Goal: Obtain resource: Download file/media

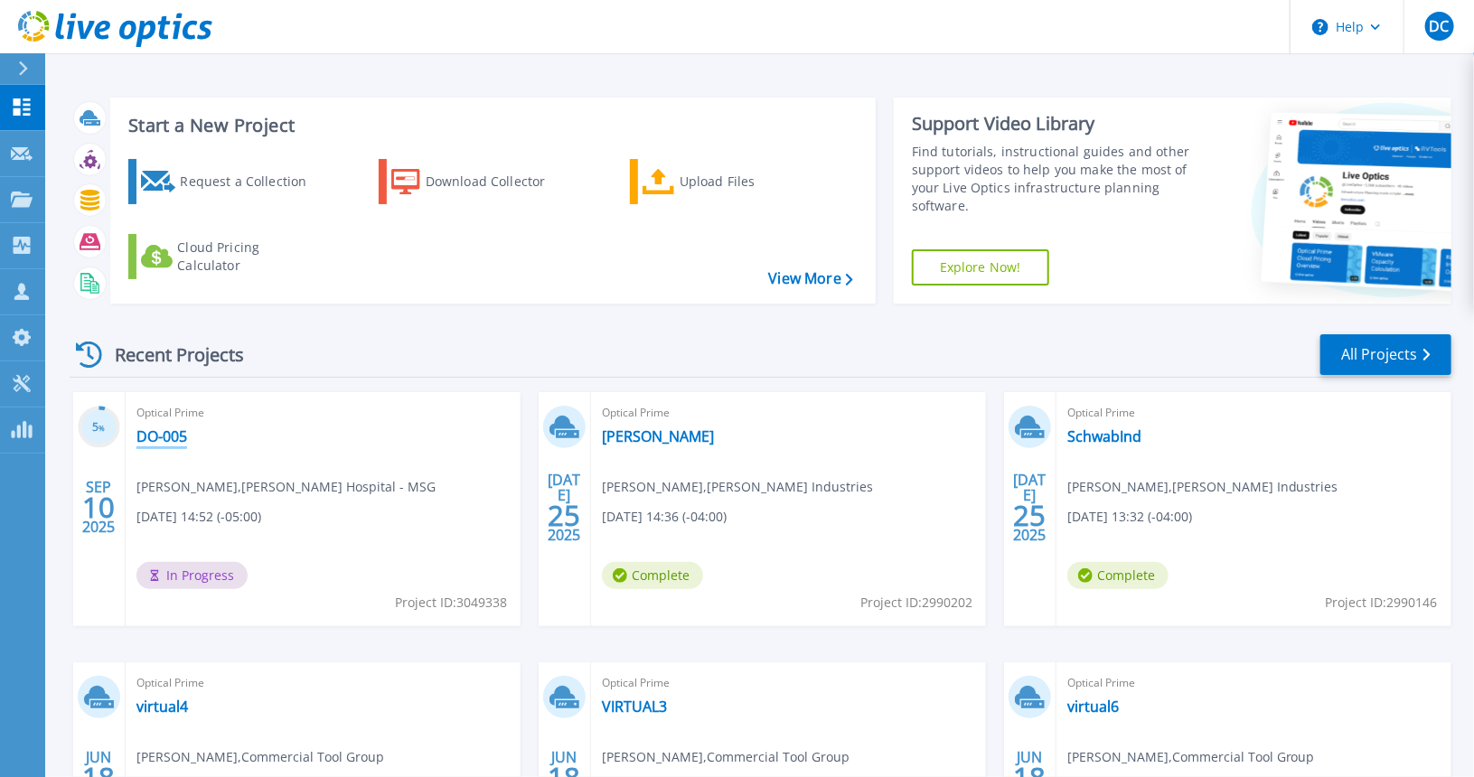
click at [171, 438] on link "DO-005" at bounding box center [162, 437] width 51 height 18
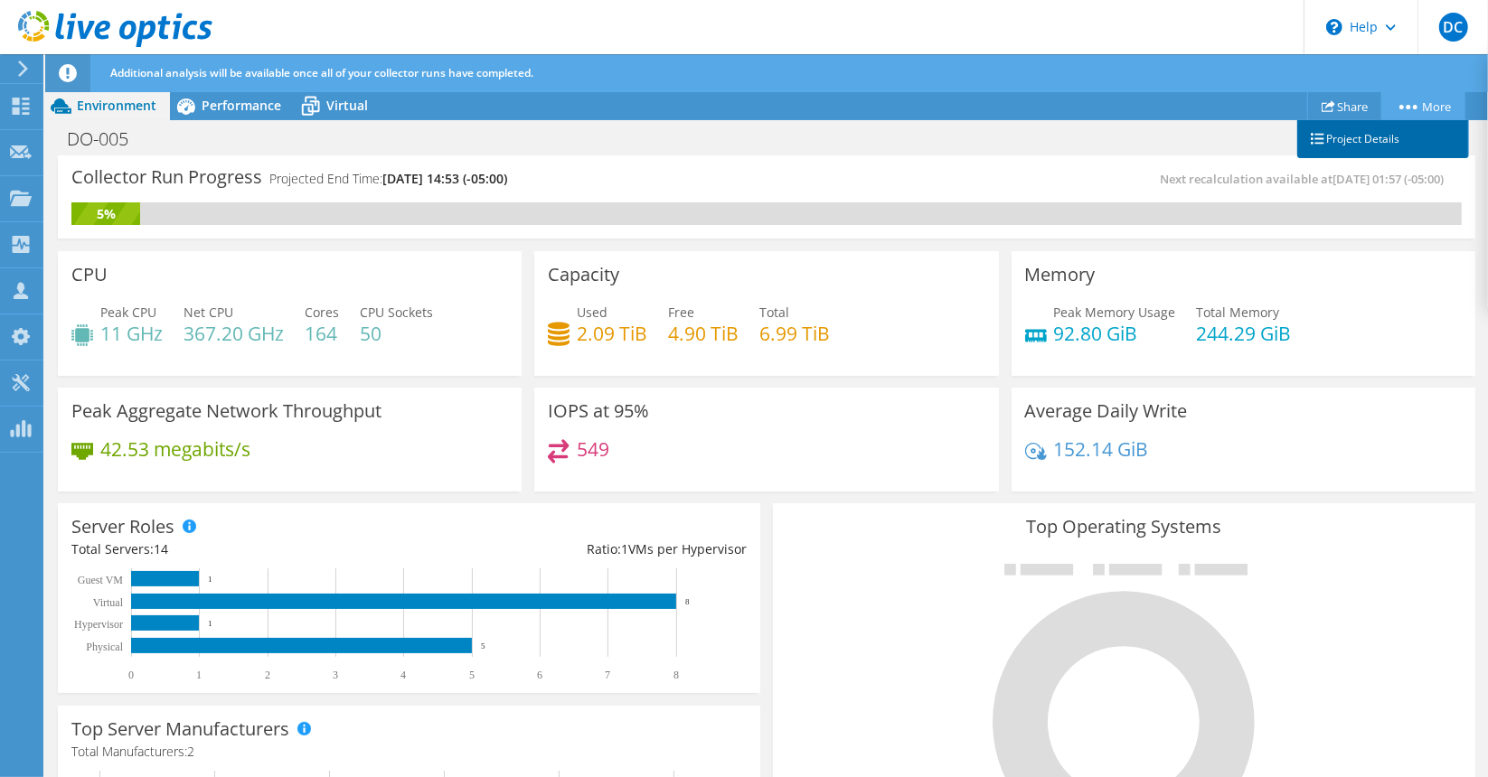
click at [1360, 144] on link "Project Details" at bounding box center [1383, 139] width 172 height 38
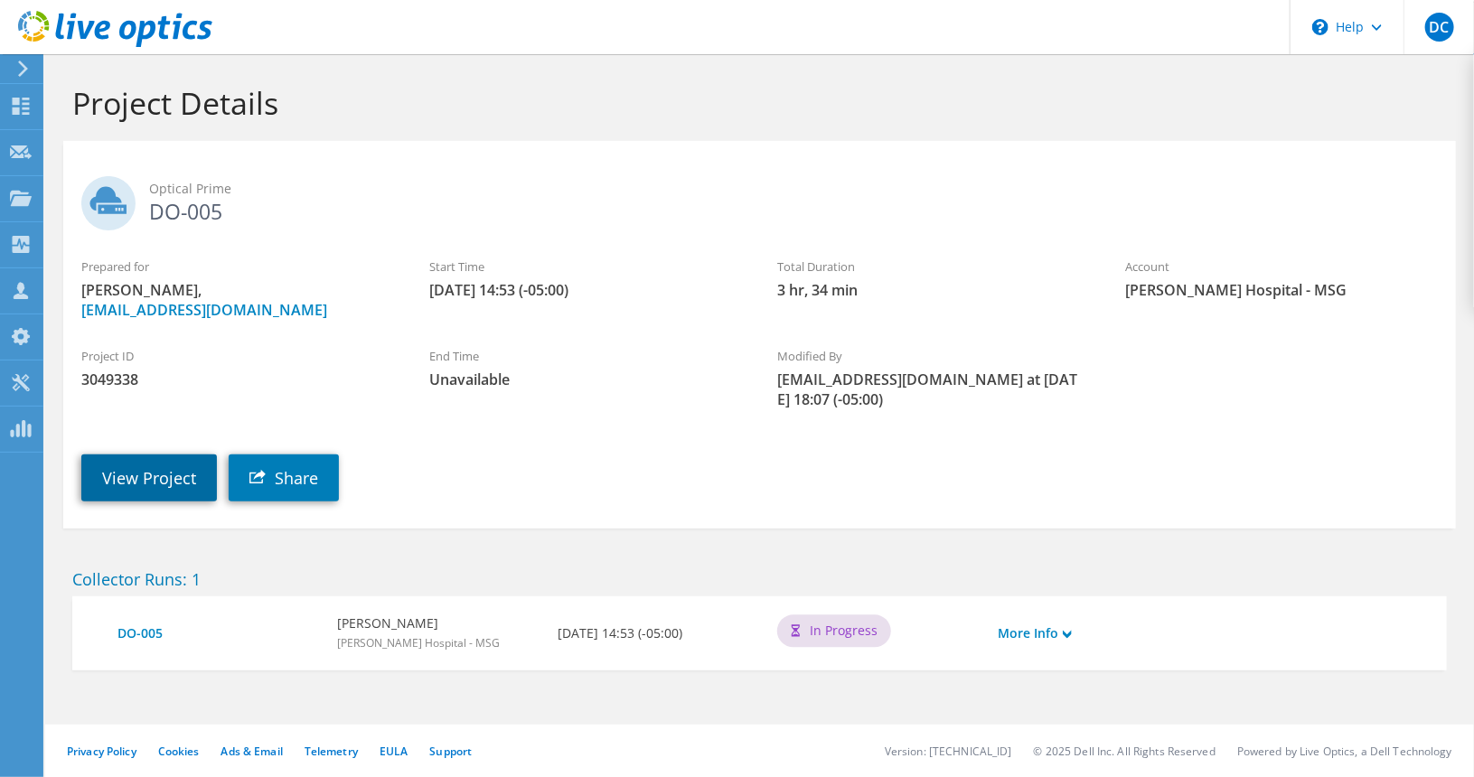
click at [157, 466] on link "View Project" at bounding box center [149, 478] width 136 height 47
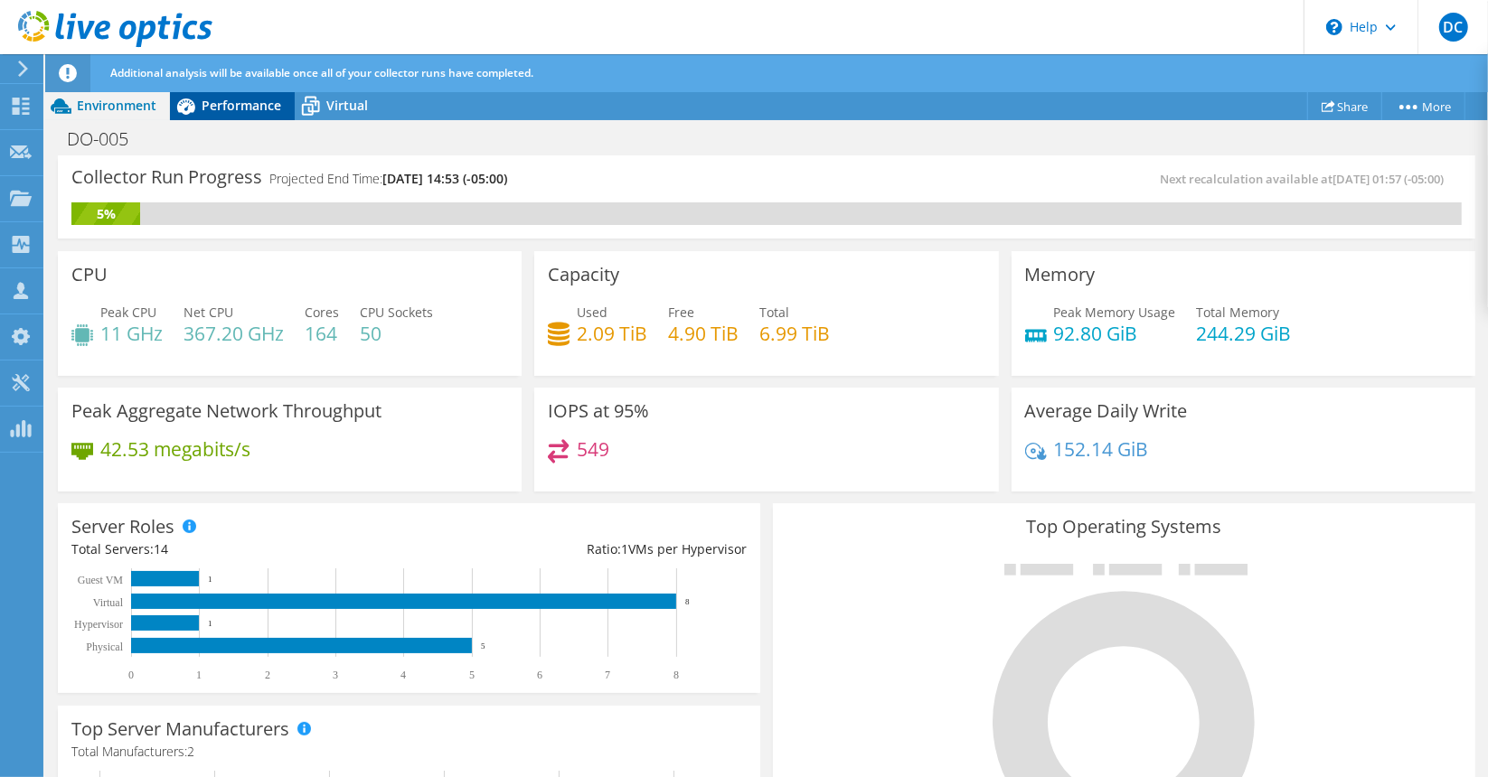
click at [260, 109] on span "Performance" at bounding box center [242, 105] width 80 height 17
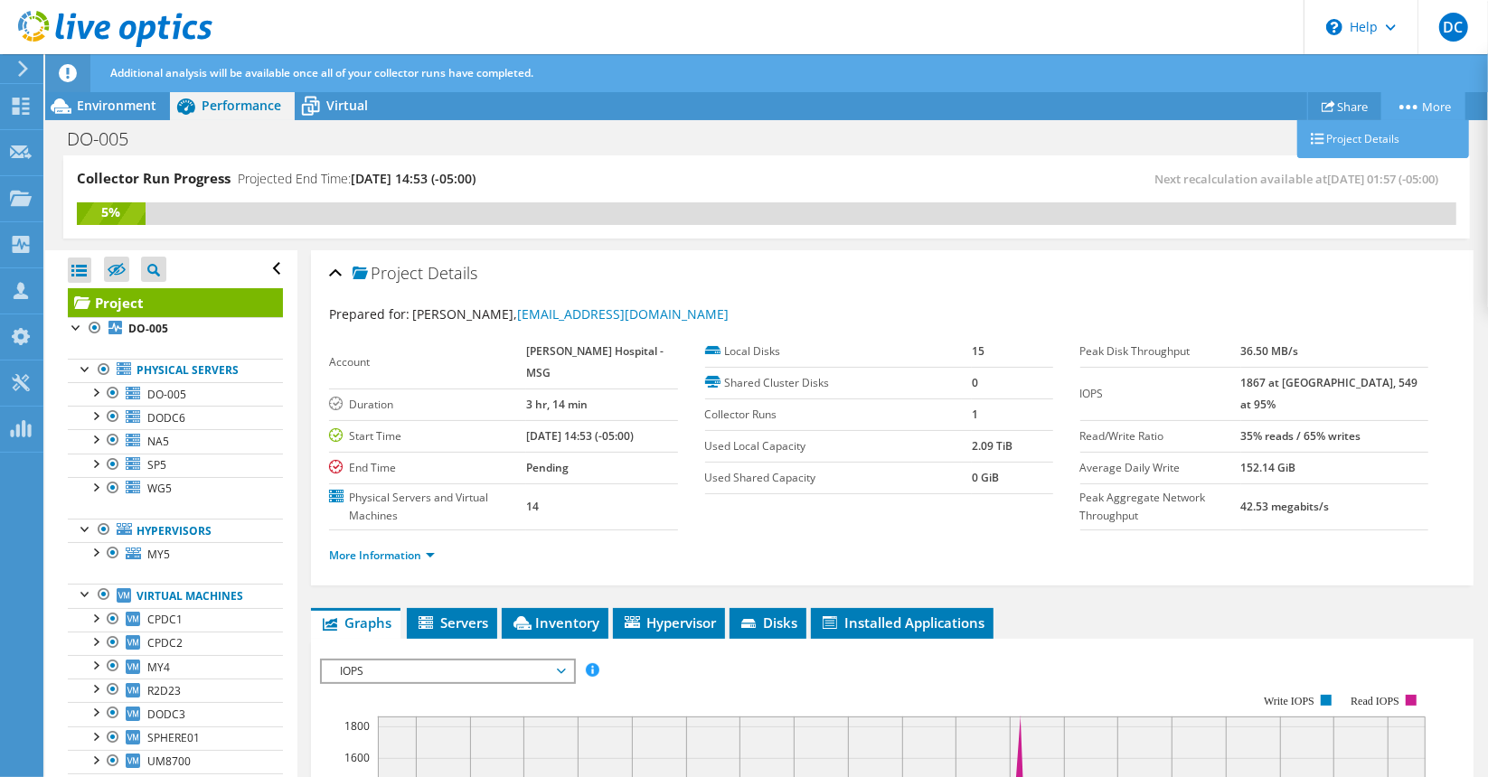
click at [1411, 102] on link "More" at bounding box center [1423, 106] width 84 height 28
click at [453, 621] on span "Servers" at bounding box center [452, 623] width 72 height 18
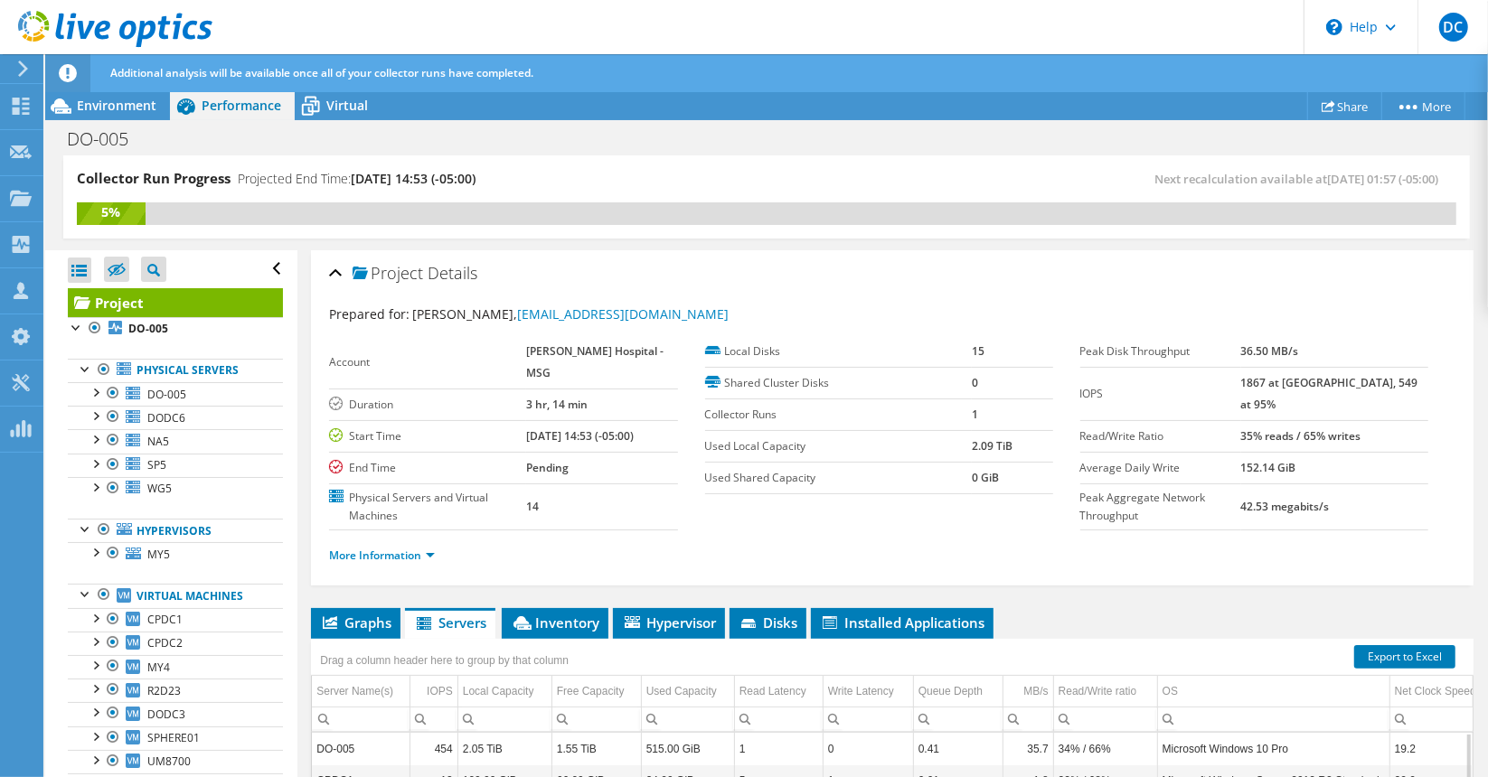
scroll to position [30, 0]
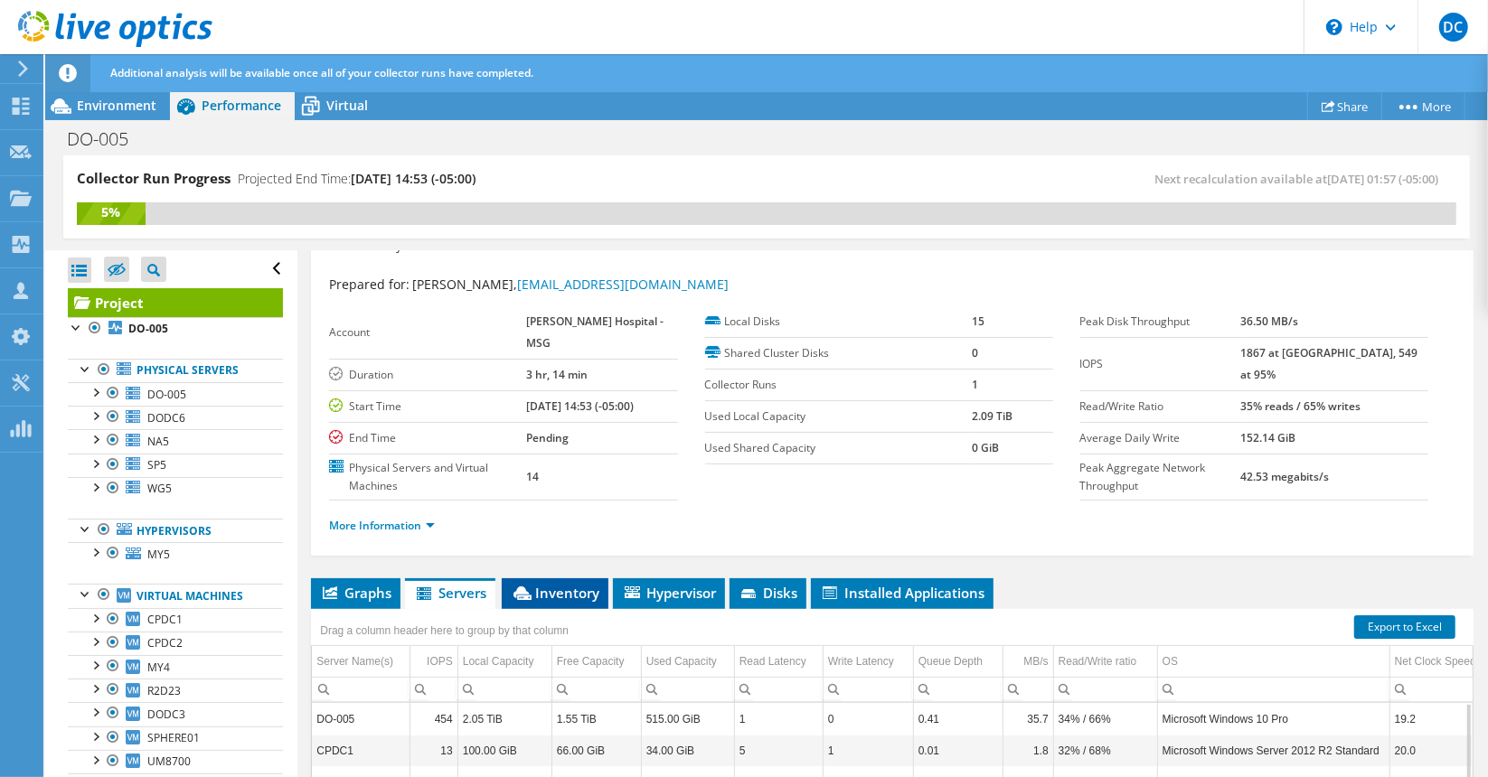
click at [557, 584] on span "Inventory" at bounding box center [555, 593] width 89 height 18
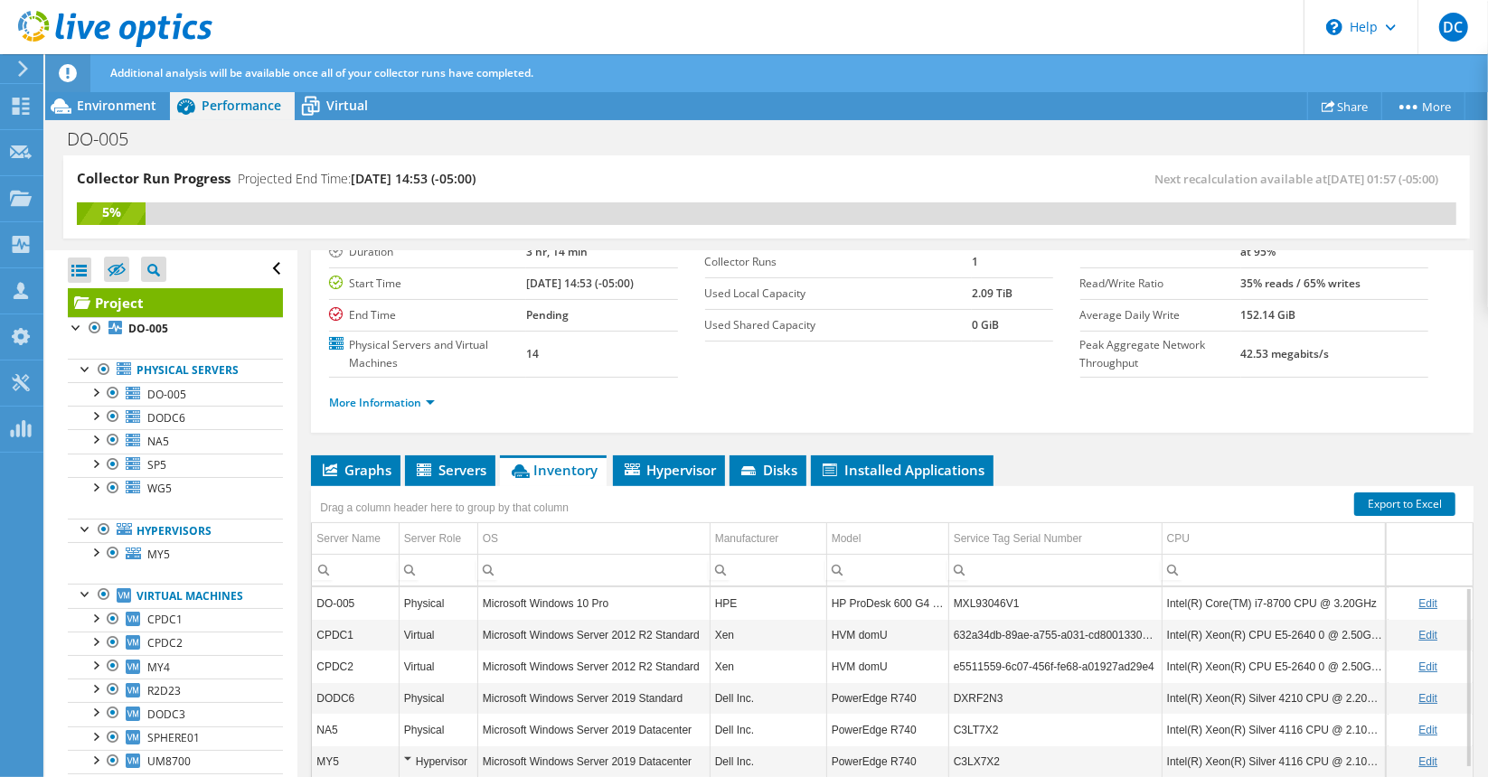
scroll to position [0, 0]
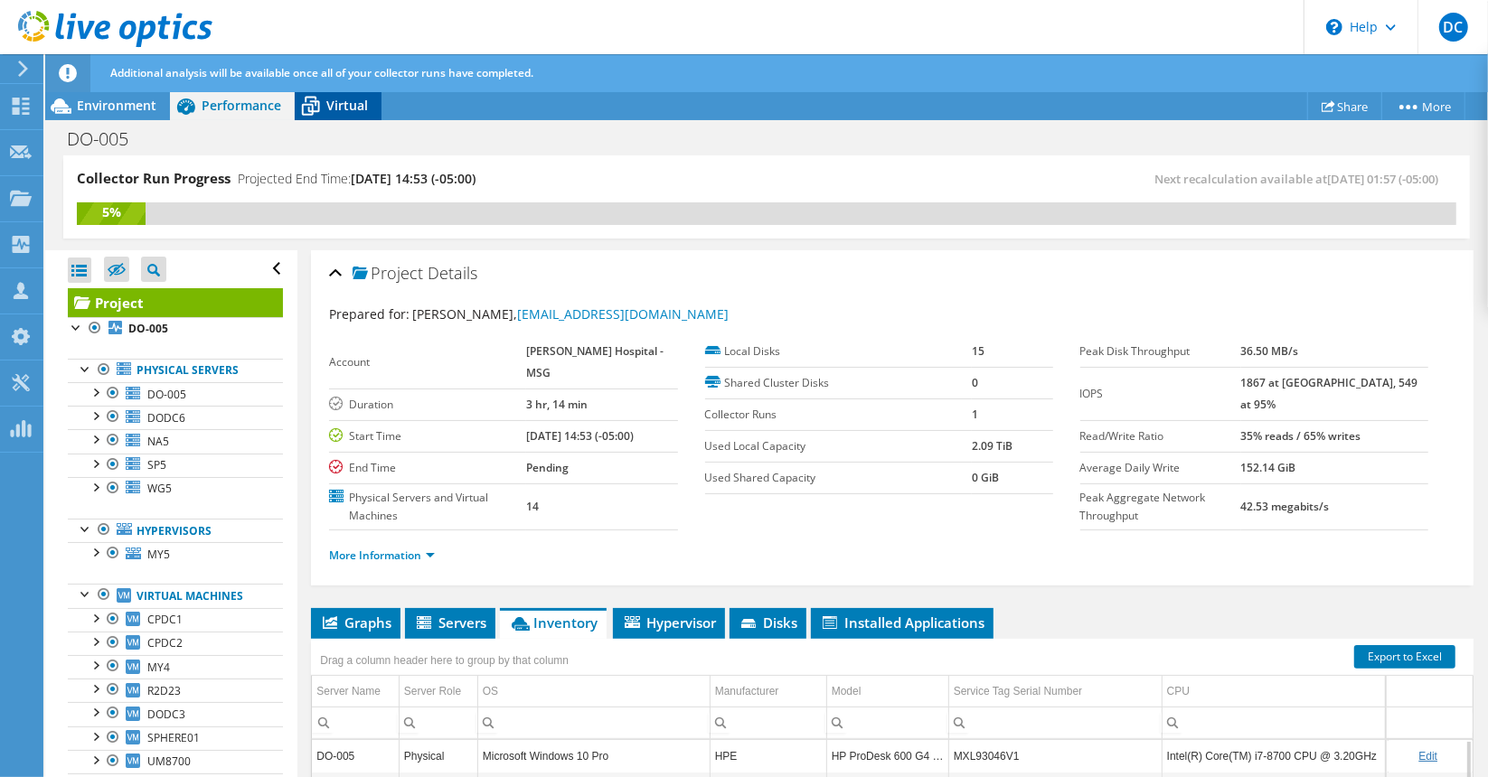
click at [358, 105] on span "Virtual" at bounding box center [347, 105] width 42 height 17
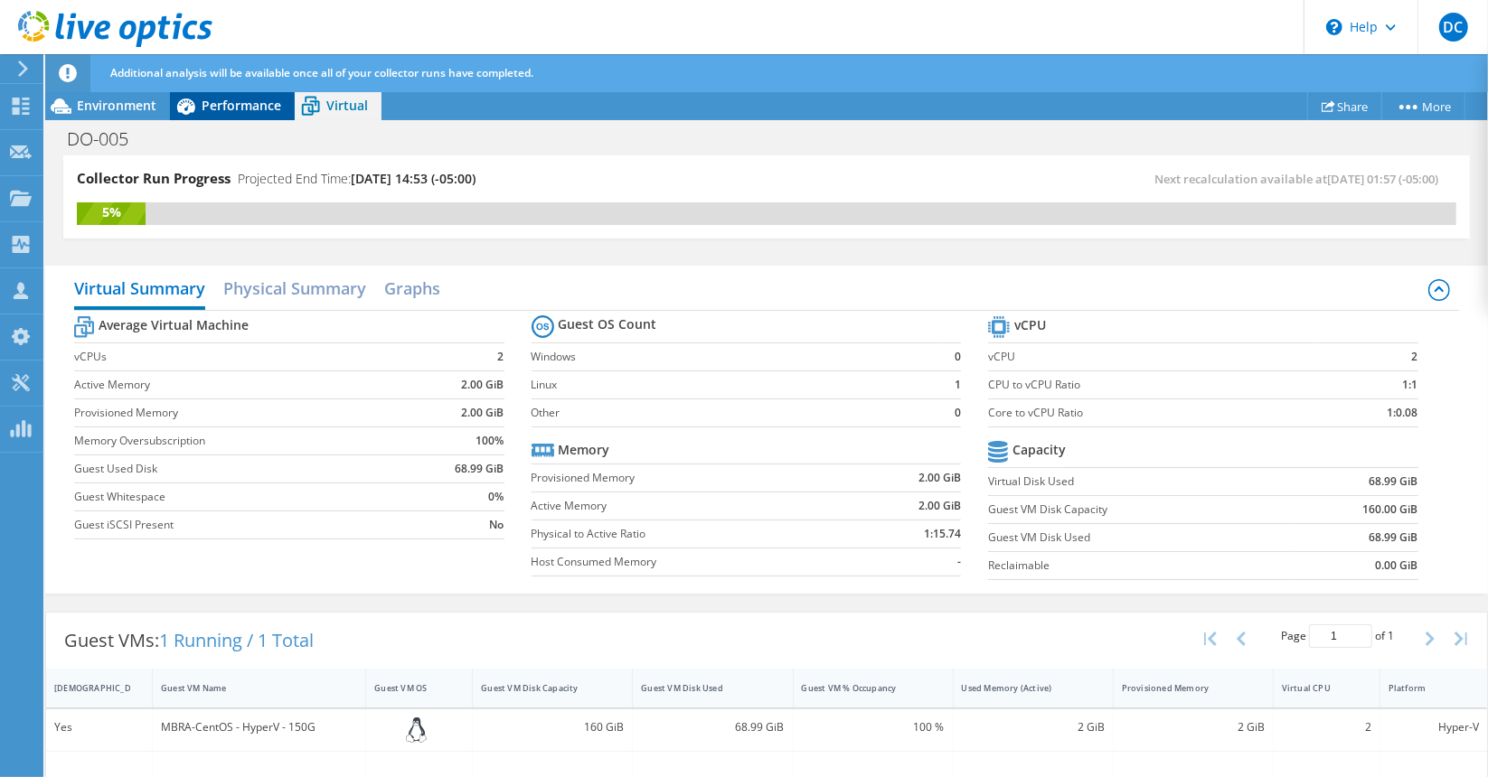
click at [221, 106] on span "Performance" at bounding box center [242, 105] width 80 height 17
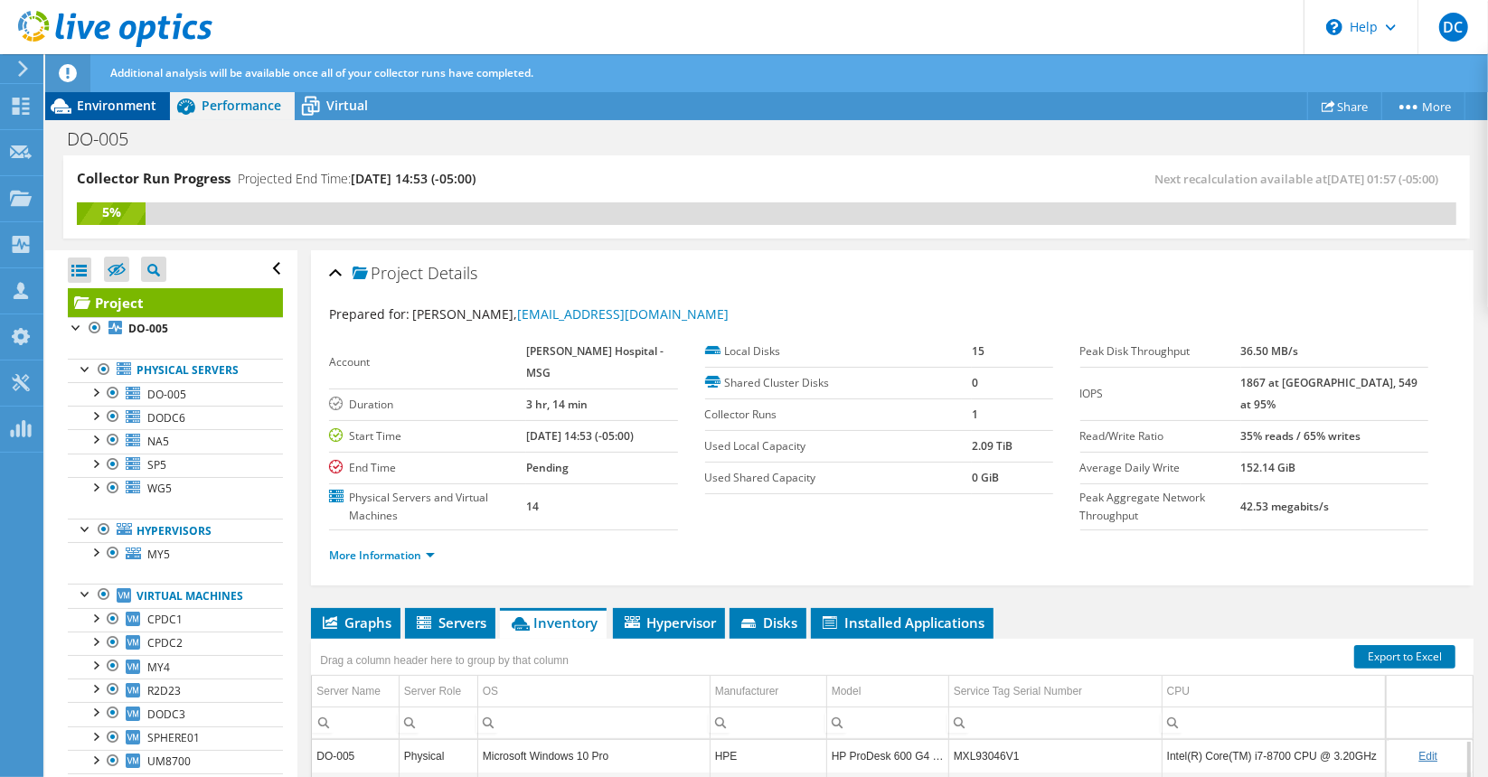
click at [131, 107] on span "Environment" at bounding box center [117, 105] width 80 height 17
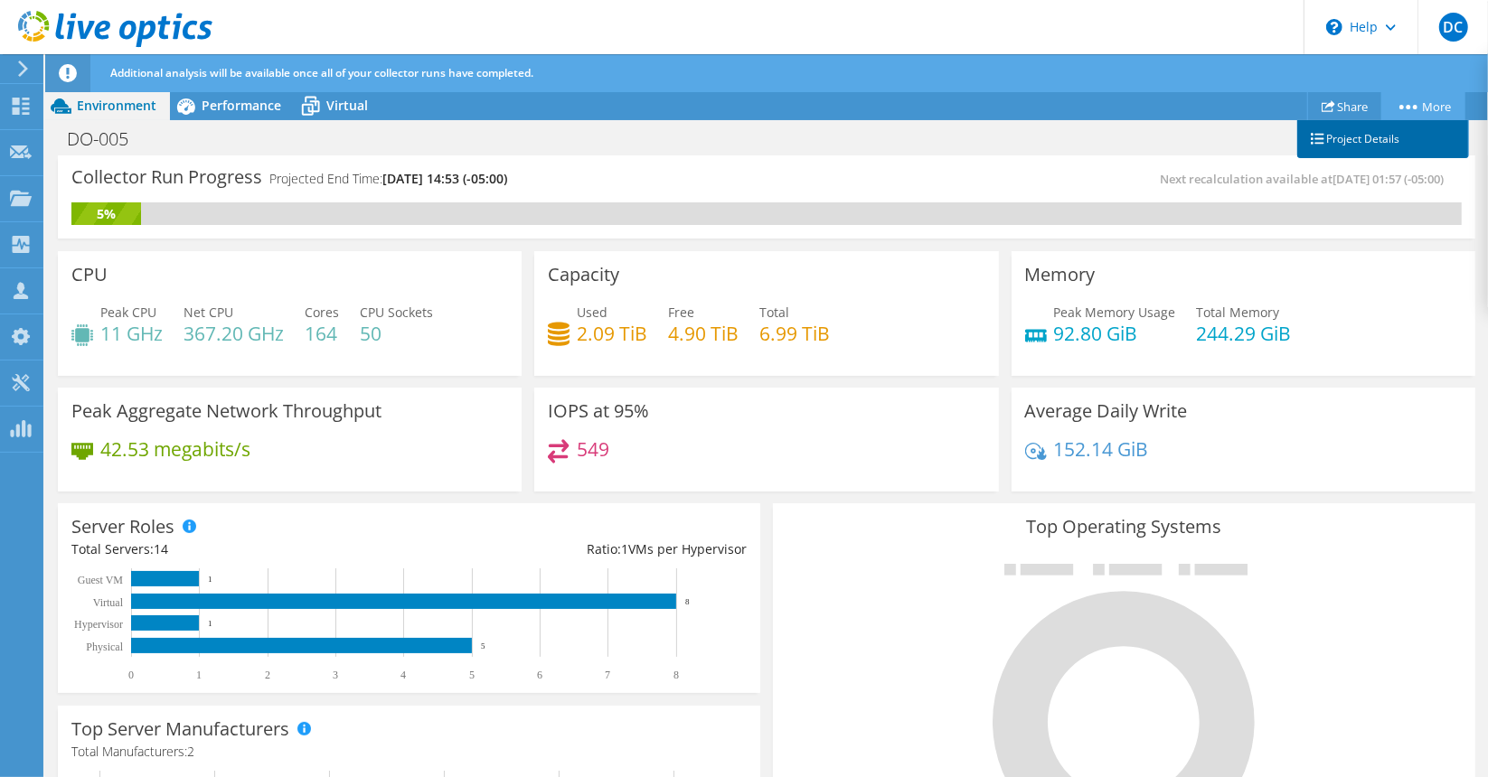
click at [1337, 138] on link "Project Details" at bounding box center [1383, 139] width 172 height 38
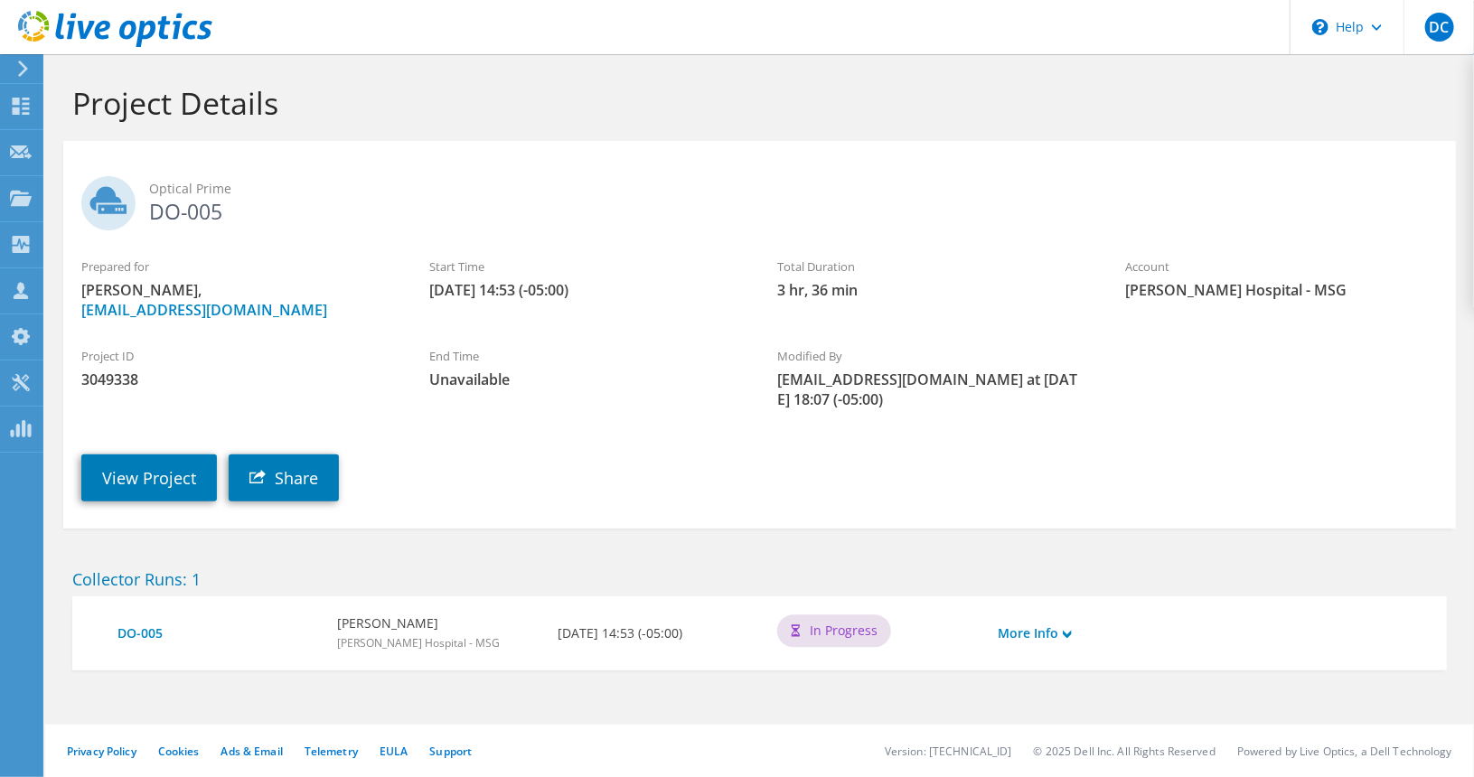
scroll to position [1, 0]
click at [140, 474] on link "View Project" at bounding box center [149, 477] width 136 height 47
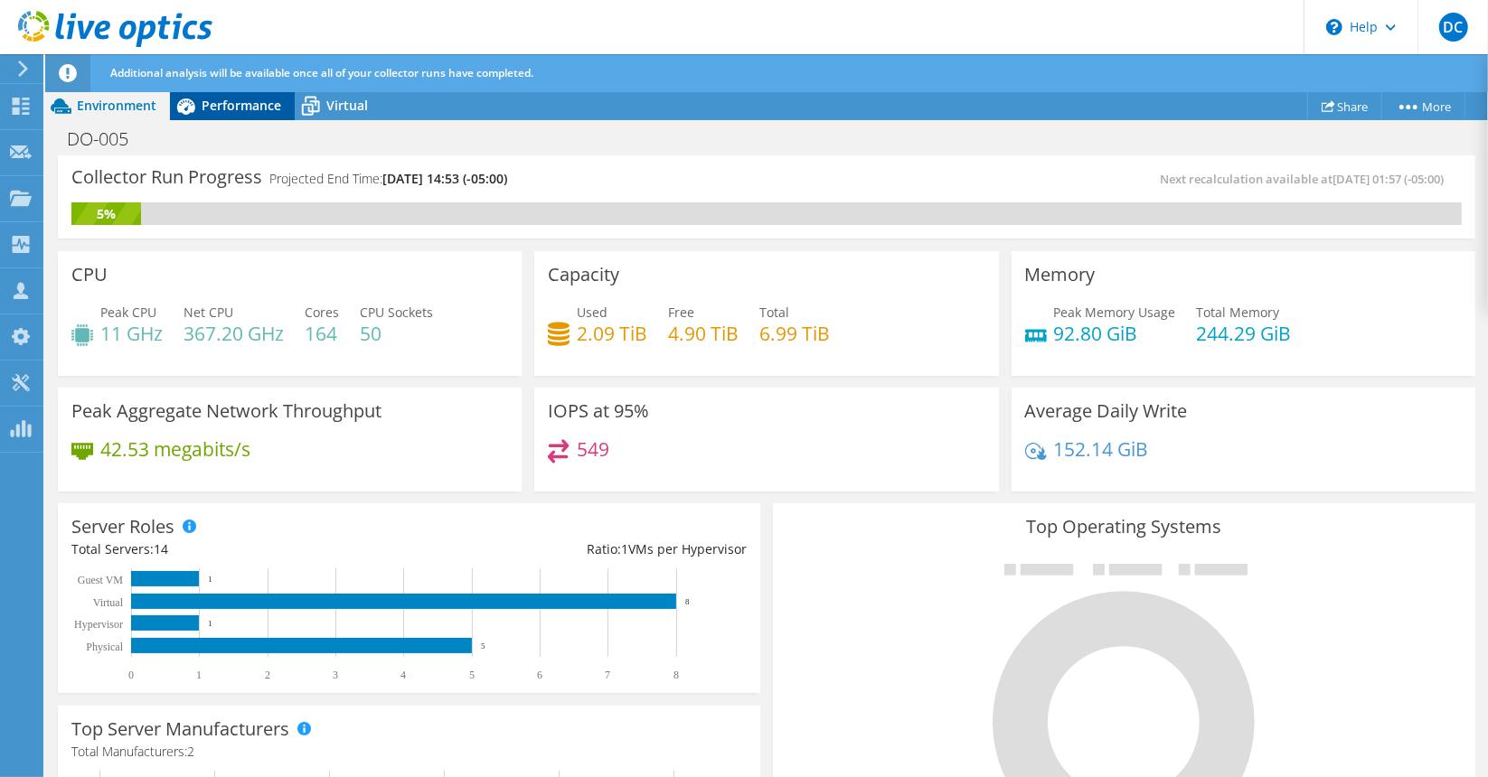
click at [231, 100] on span "Performance" at bounding box center [242, 105] width 80 height 17
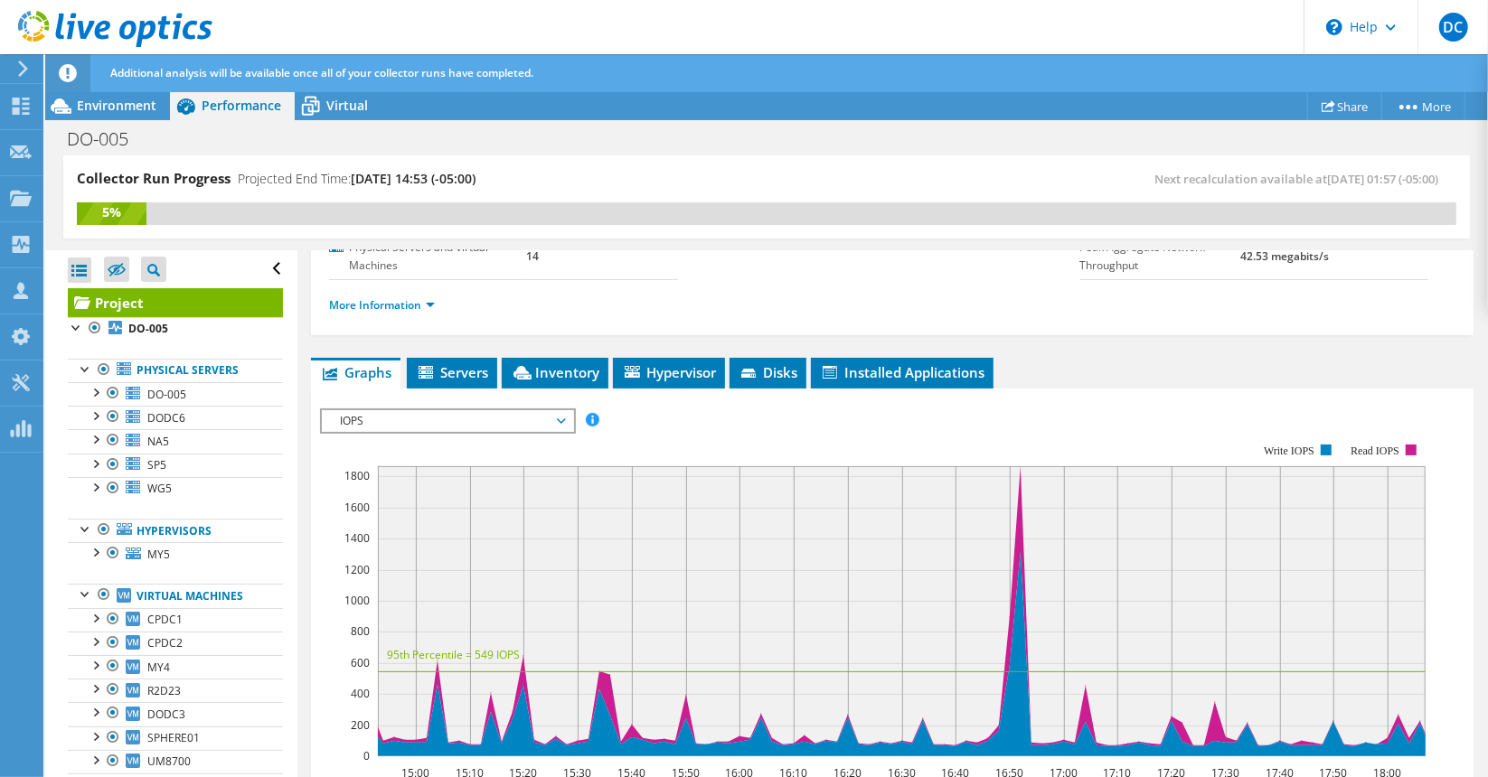
scroll to position [251, 0]
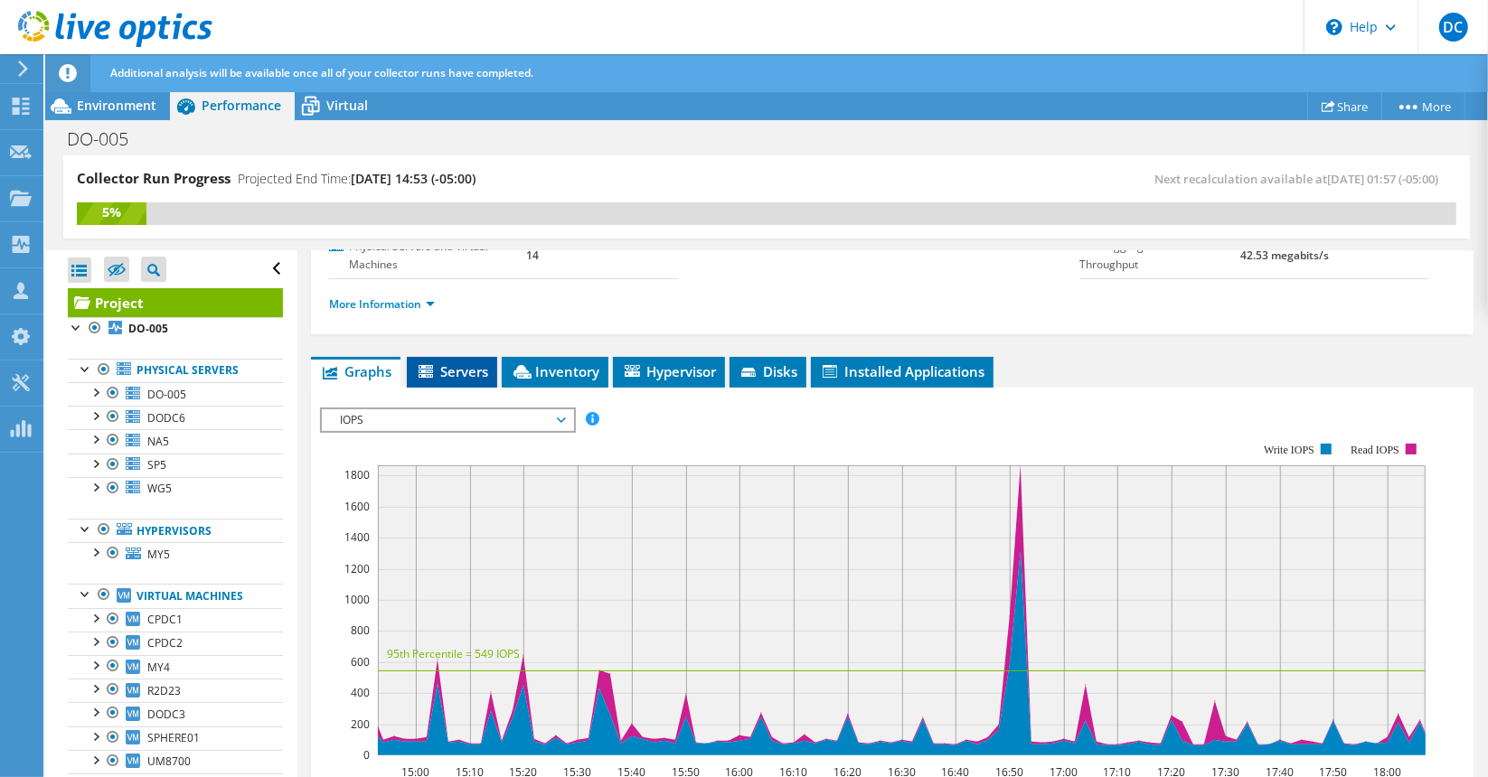
click at [474, 363] on span "Servers" at bounding box center [452, 372] width 72 height 18
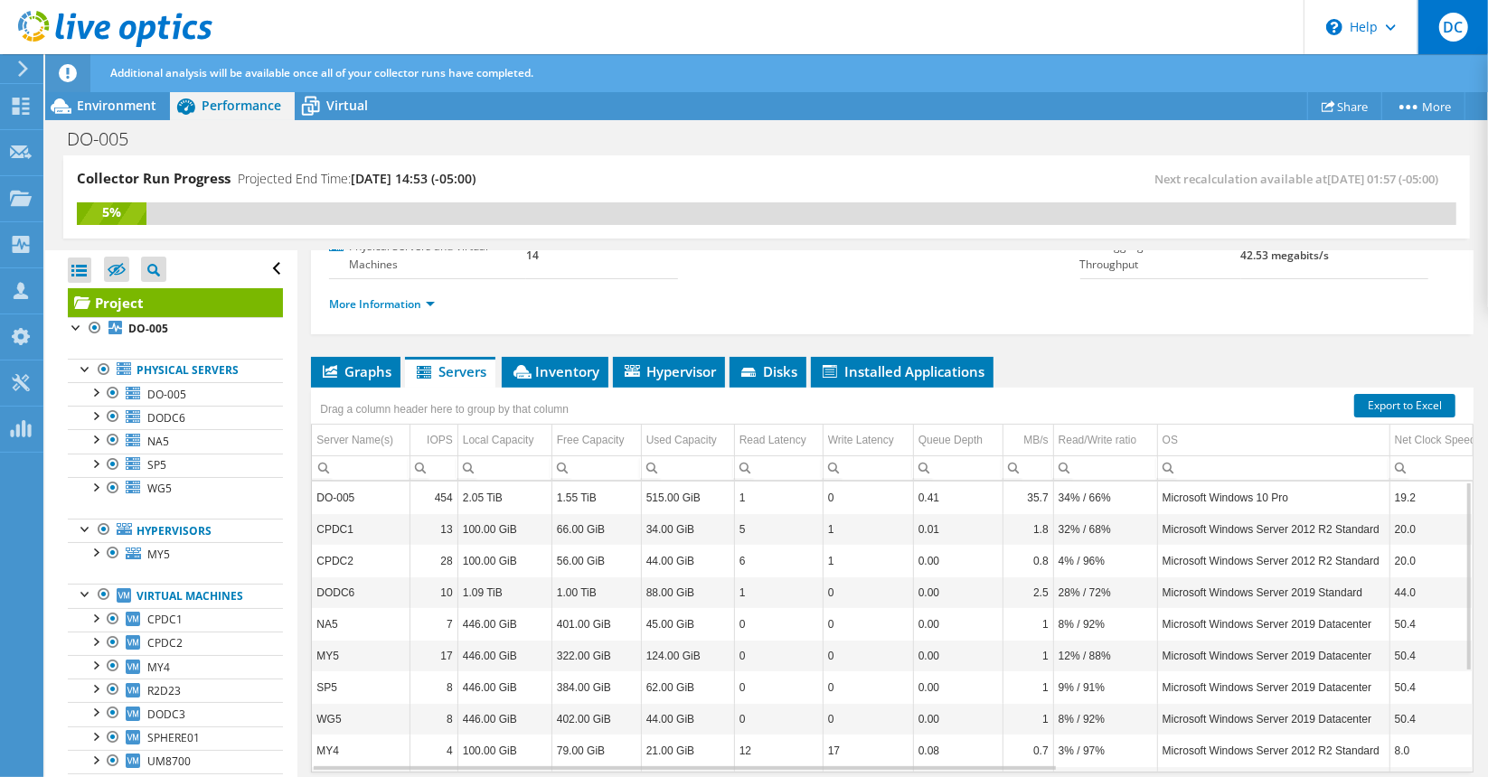
click at [1463, 35] on span "DC" at bounding box center [1453, 27] width 29 height 29
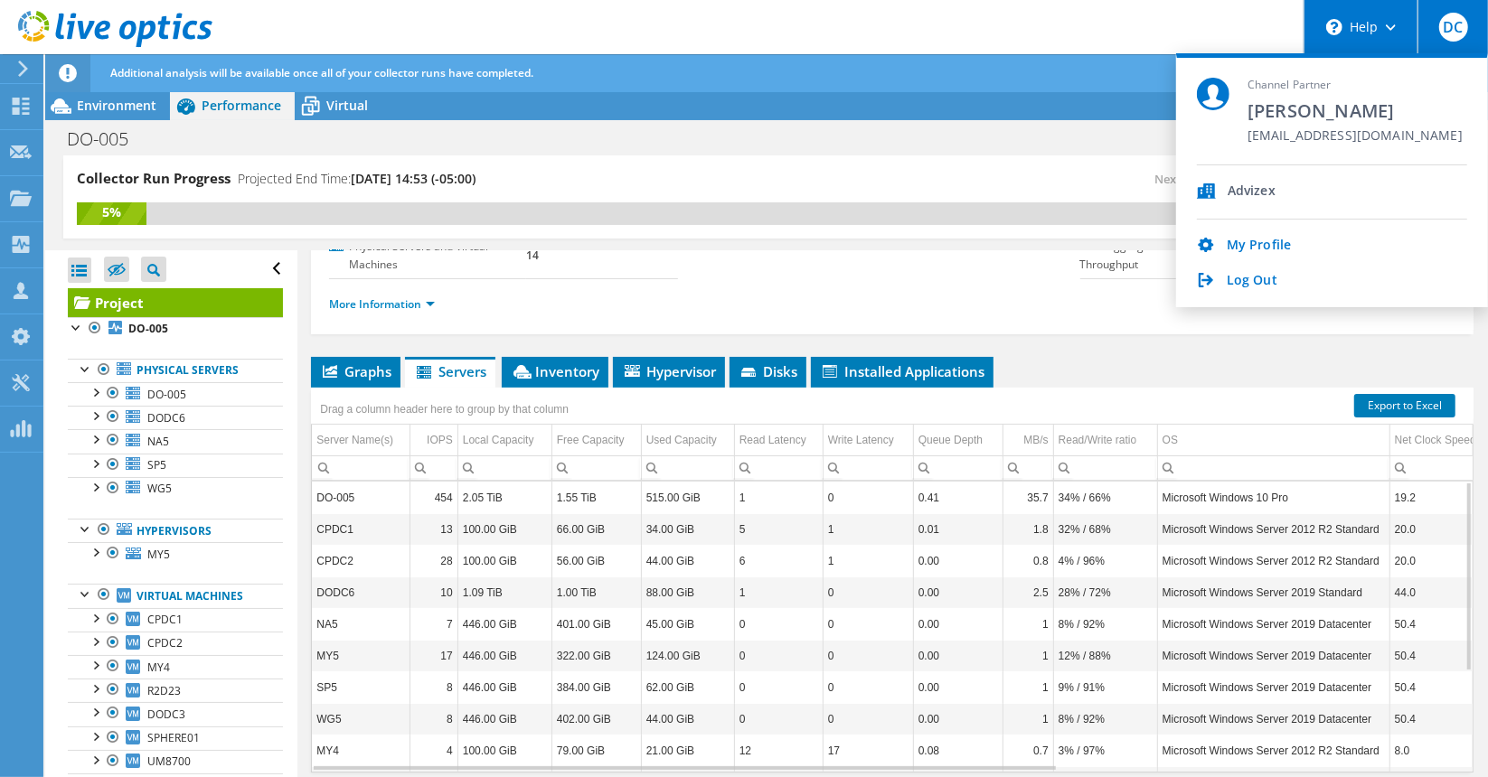
click at [1389, 27] on use at bounding box center [1391, 27] width 10 height 6
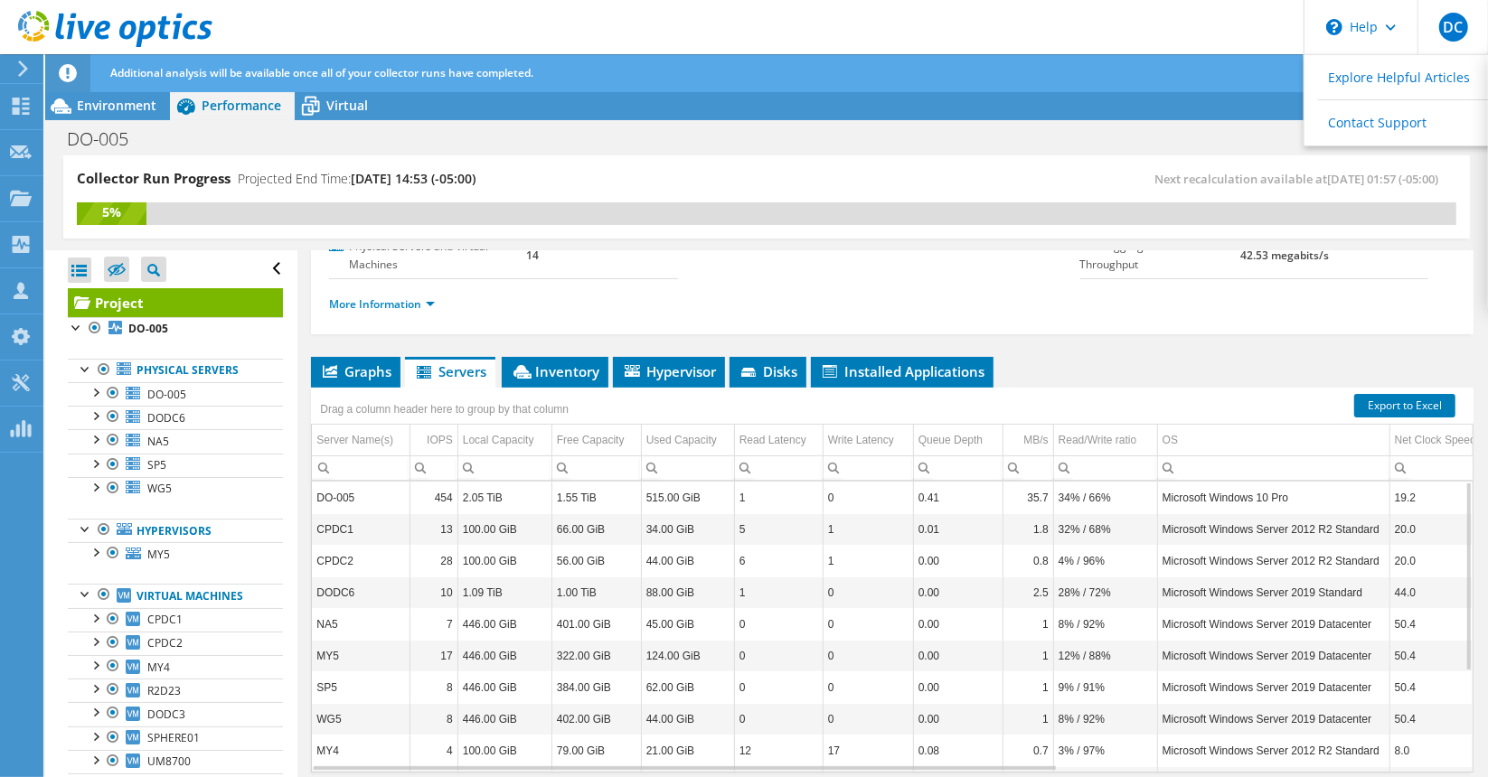
click at [1140, 94] on div "Project Actions Project Actions Share More Project Details" at bounding box center [766, 105] width 1443 height 29
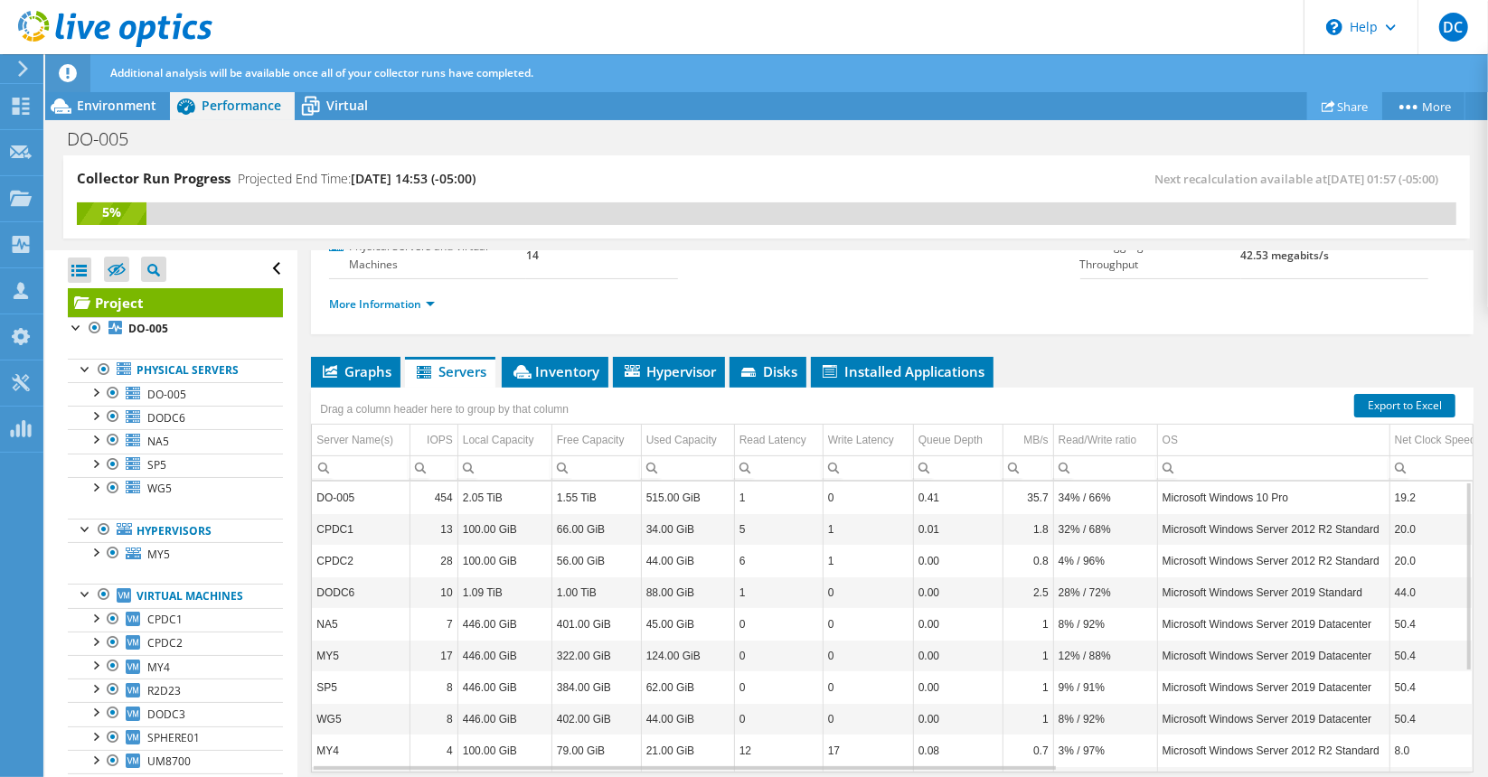
click at [1326, 108] on use at bounding box center [1329, 106] width 14 height 12
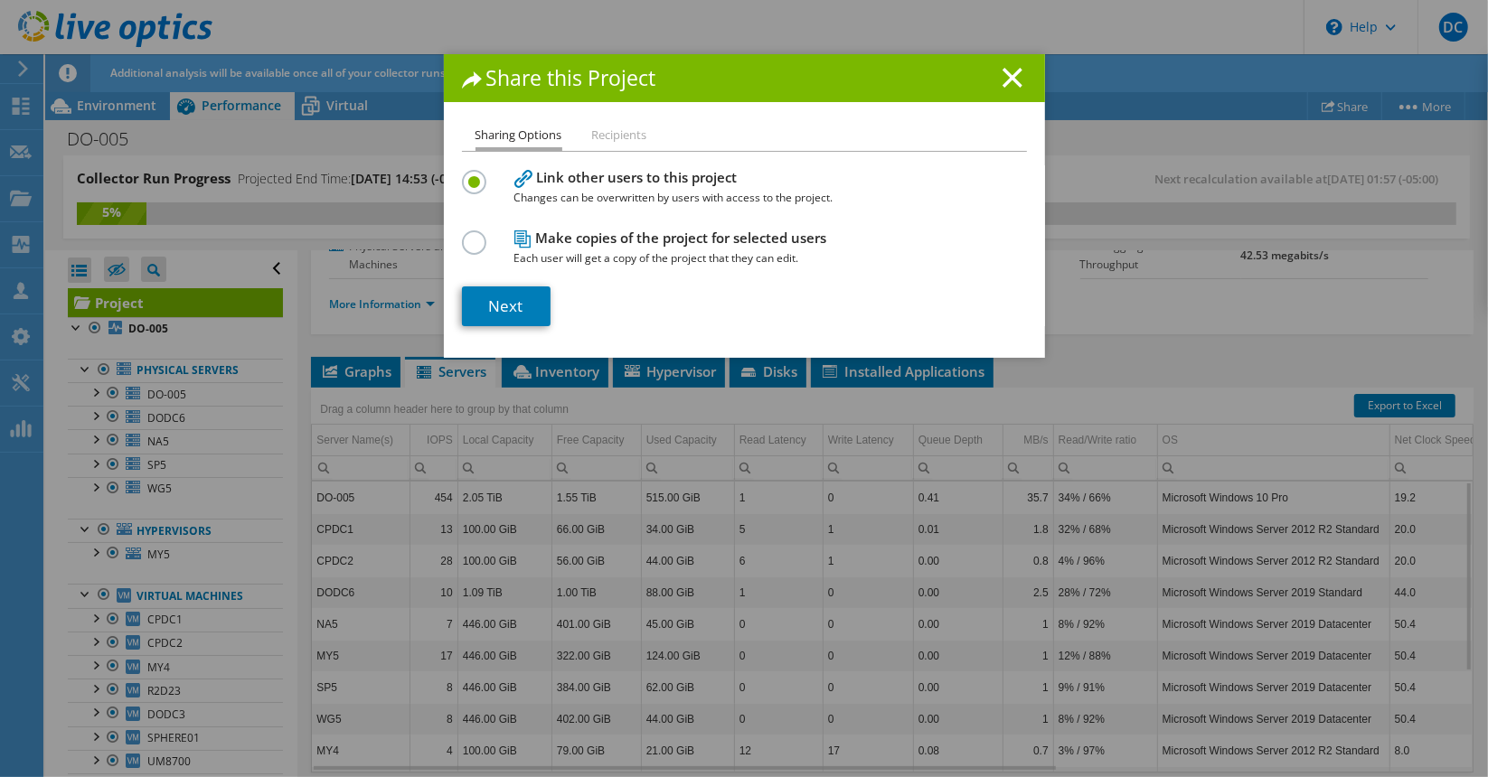
click at [622, 134] on li "Recipients" at bounding box center [619, 136] width 55 height 23
click at [1003, 72] on icon at bounding box center [1013, 78] width 20 height 20
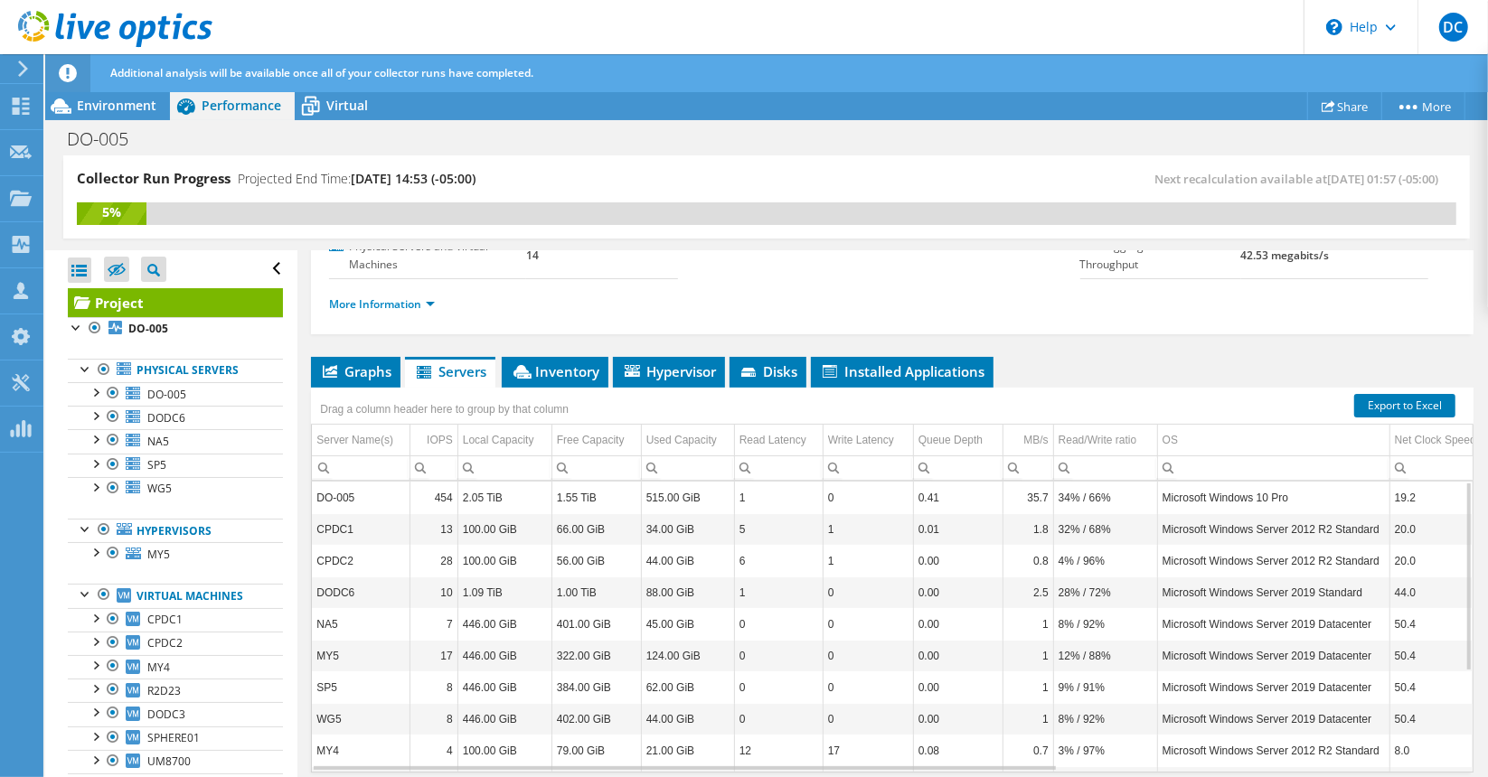
scroll to position [309, 0]
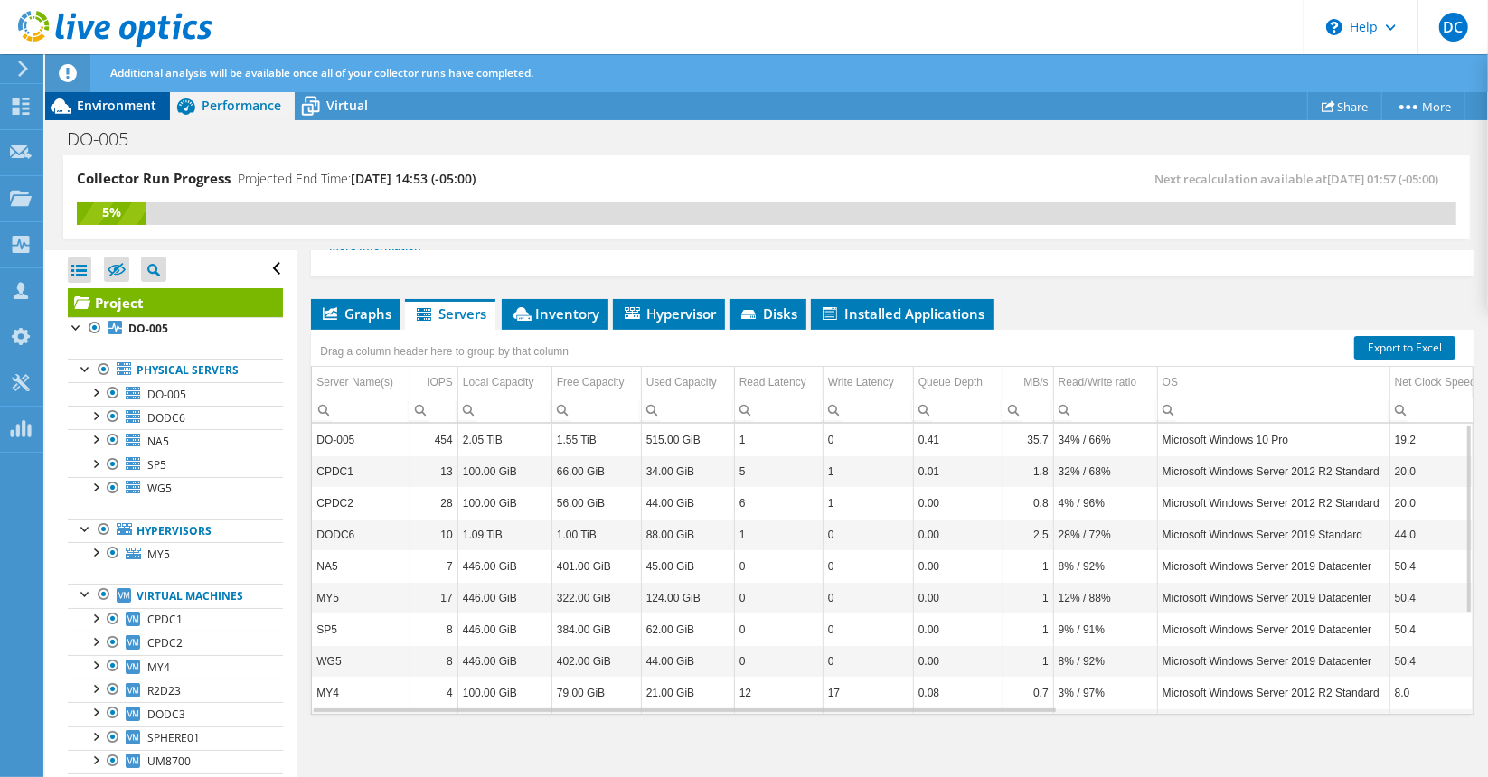
click at [119, 106] on span "Environment" at bounding box center [117, 105] width 80 height 17
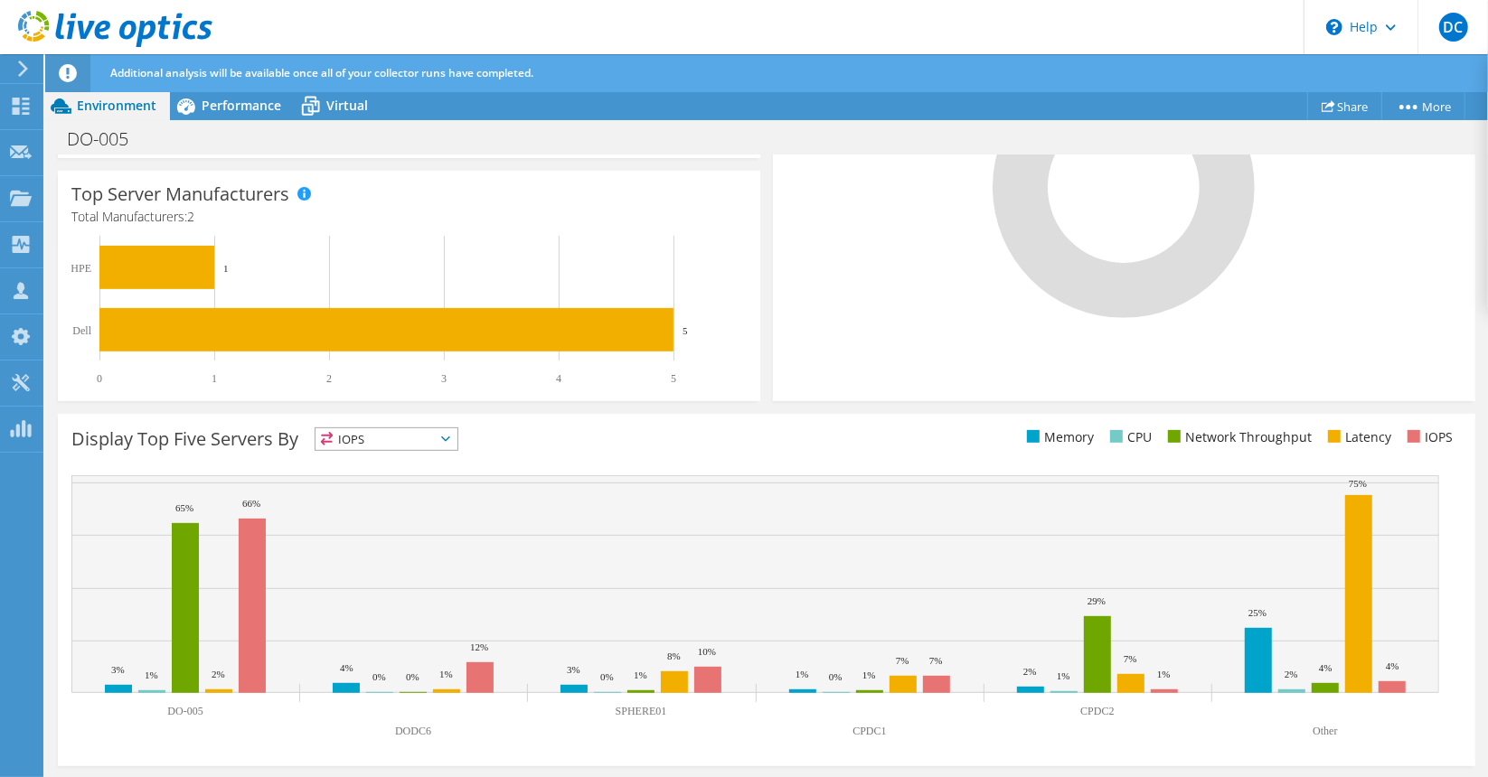
scroll to position [0, 0]
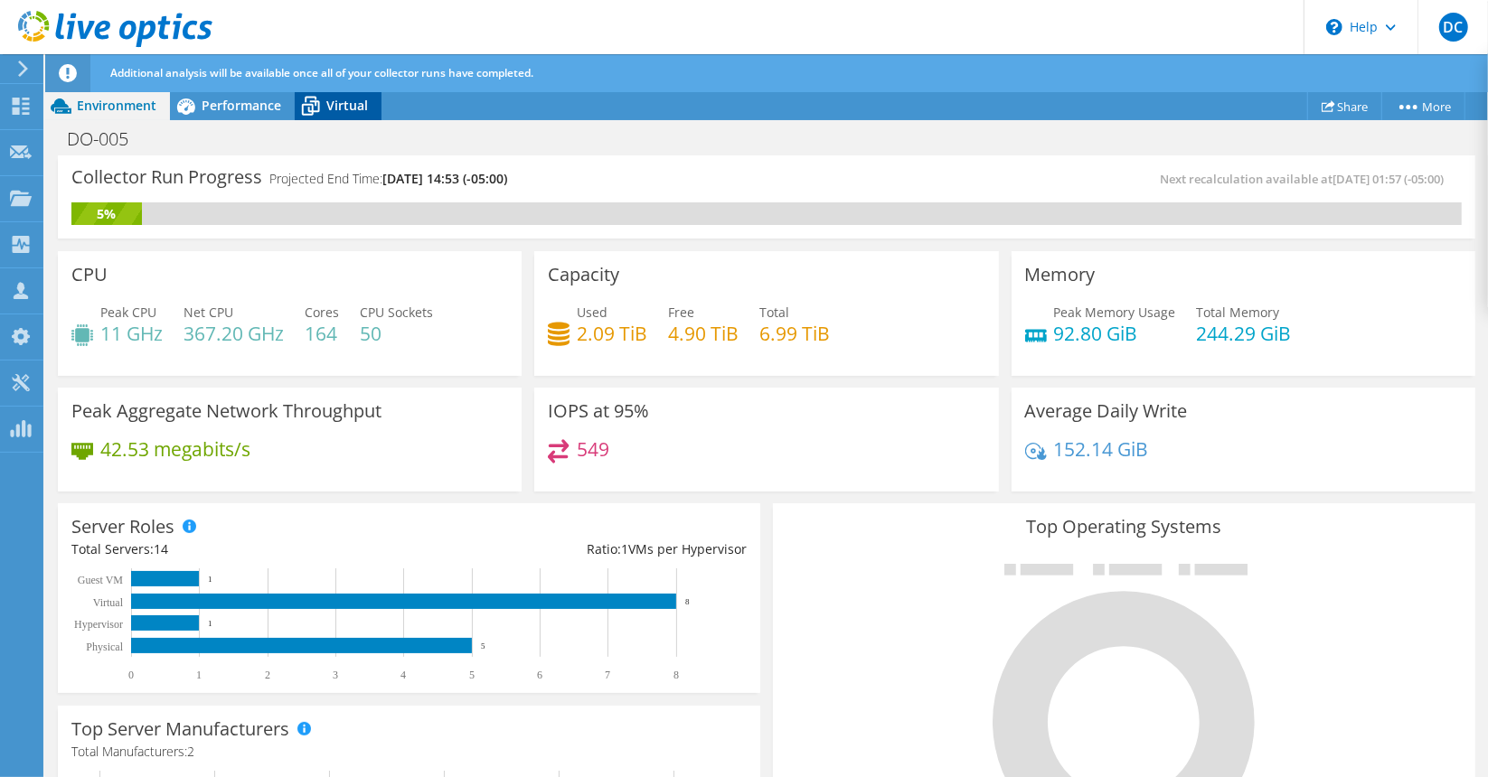
click at [344, 102] on span "Virtual" at bounding box center [347, 105] width 42 height 17
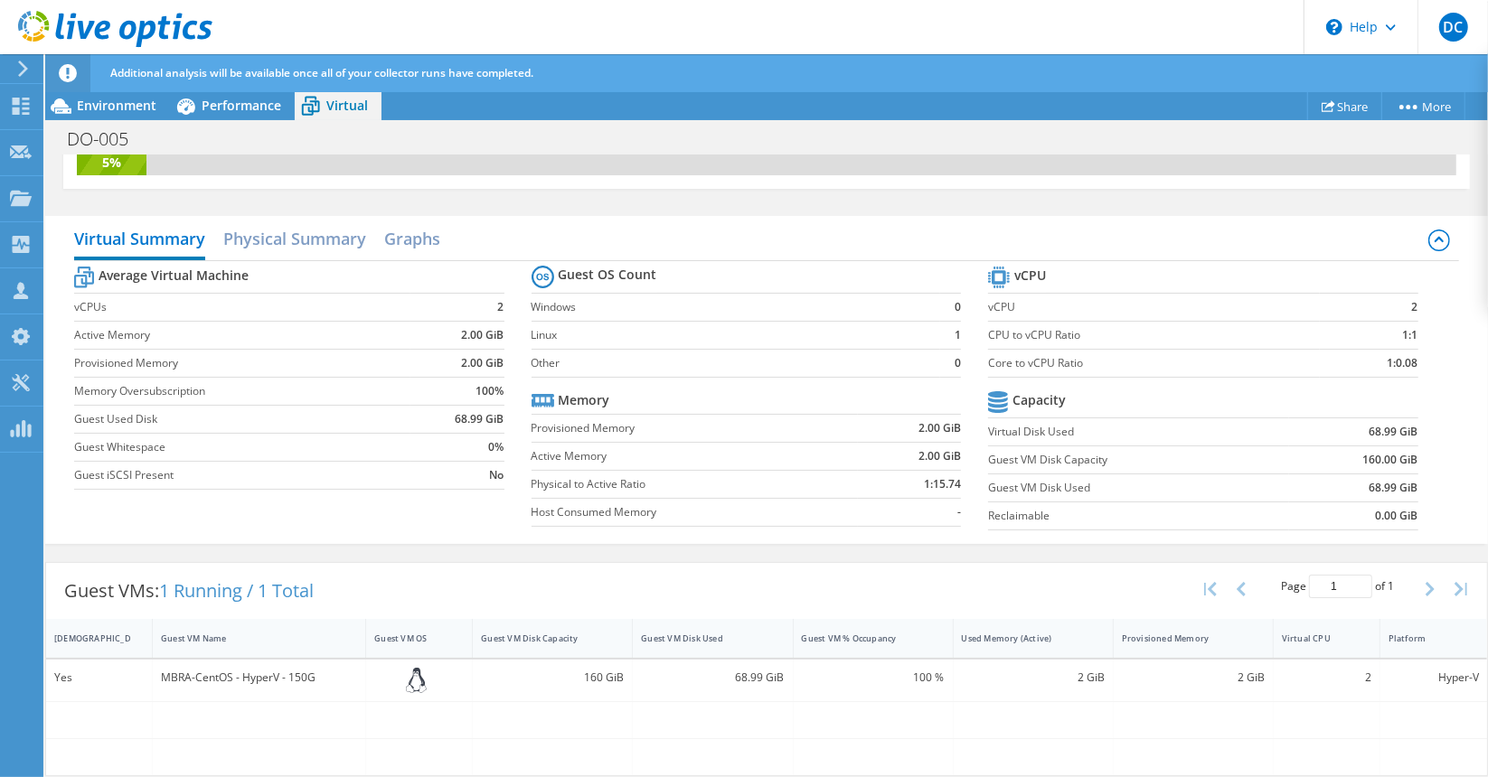
scroll to position [49, 0]
click at [291, 240] on h2 "Physical Summary" at bounding box center [294, 241] width 143 height 40
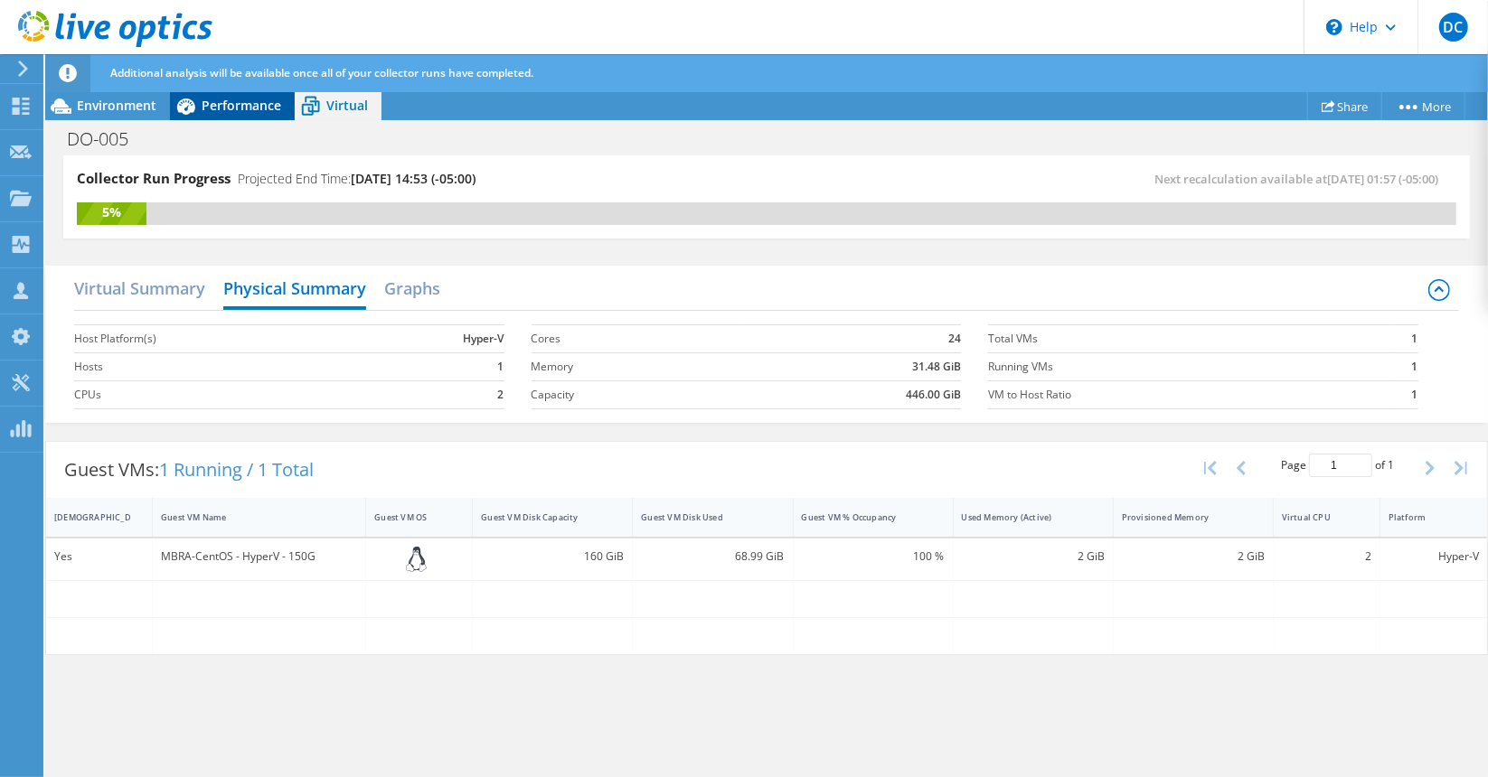
click at [224, 106] on span "Performance" at bounding box center [242, 105] width 80 height 17
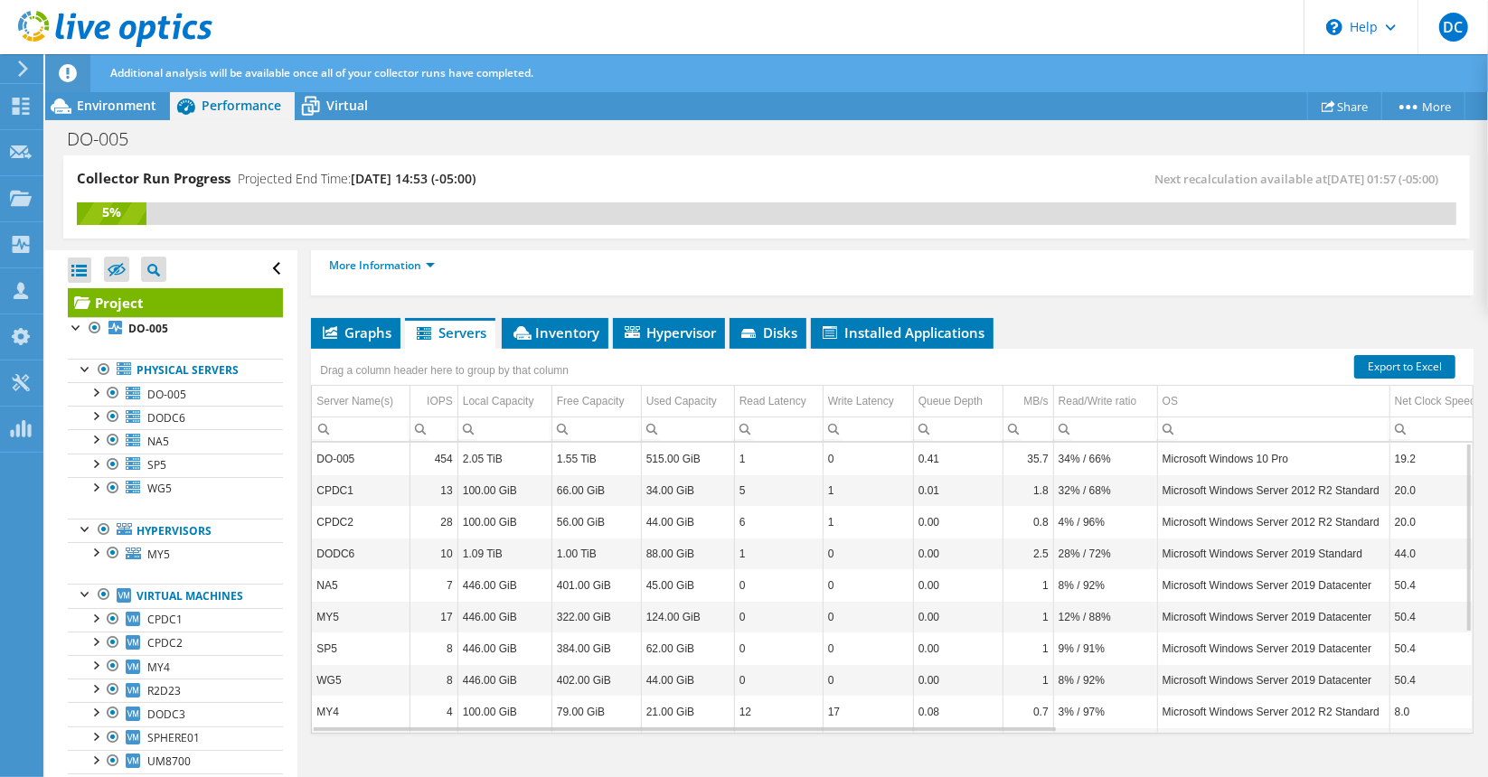
scroll to position [309, 0]
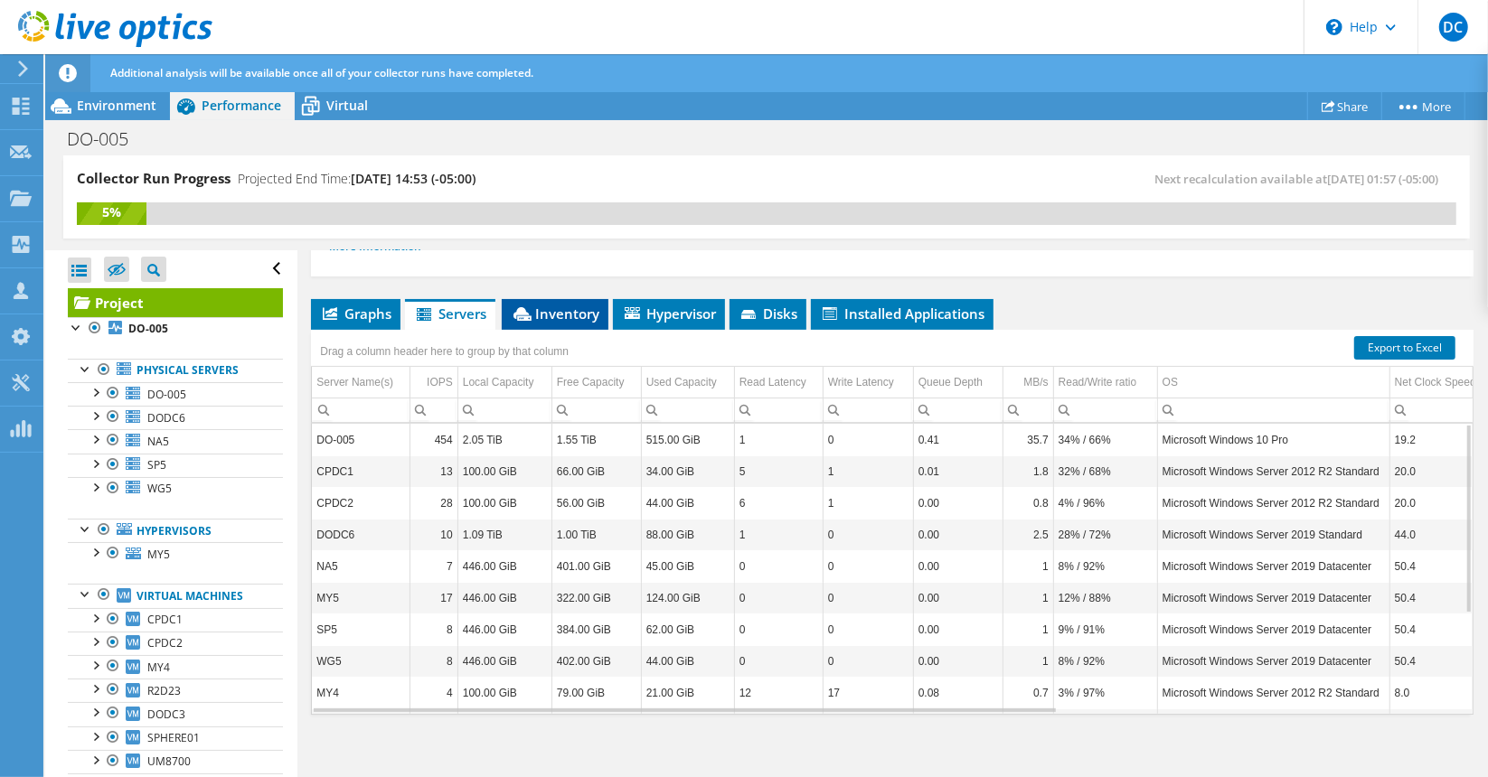
click at [542, 315] on span "Inventory" at bounding box center [555, 314] width 89 height 18
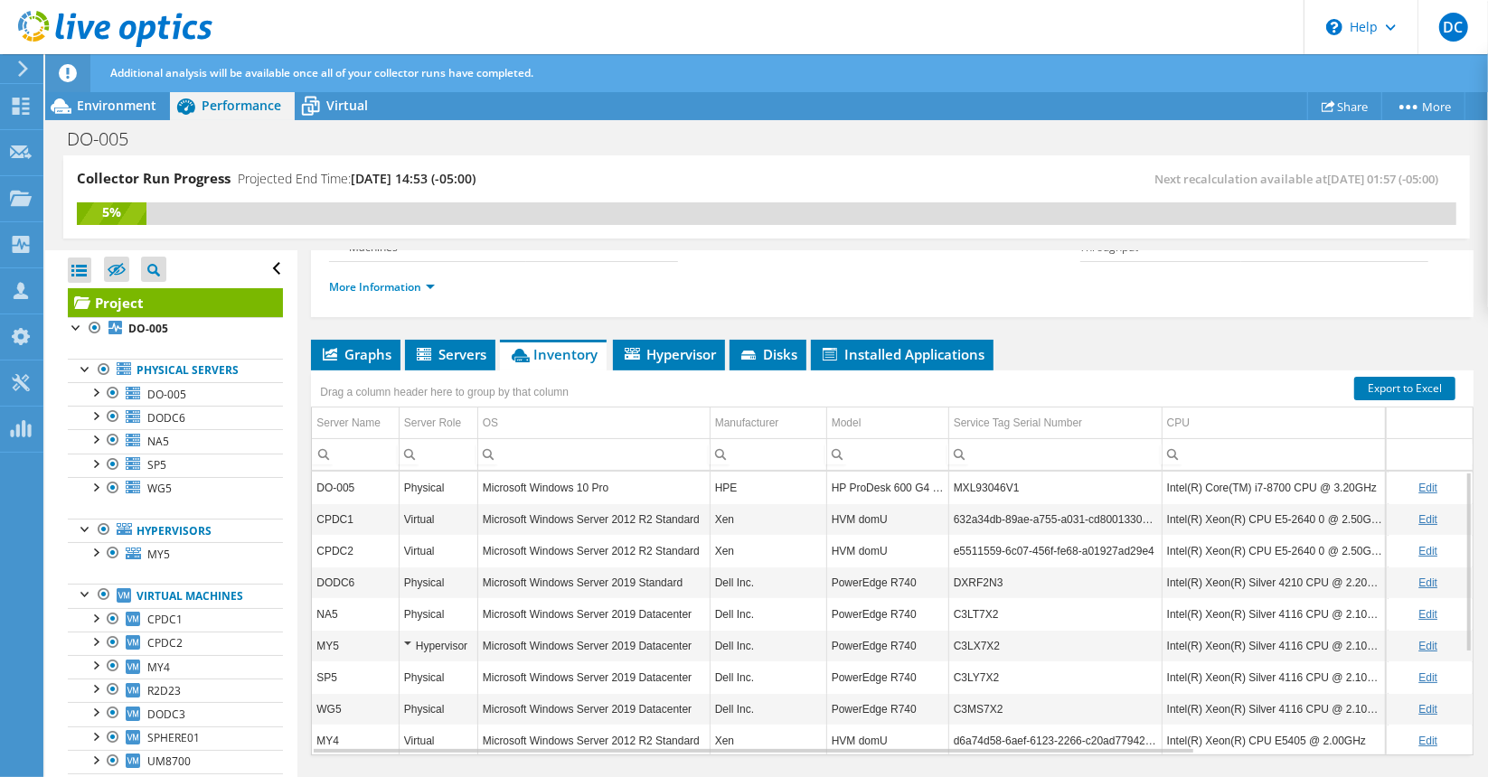
scroll to position [268, 0]
click at [906, 358] on span "Installed Applications" at bounding box center [902, 355] width 165 height 18
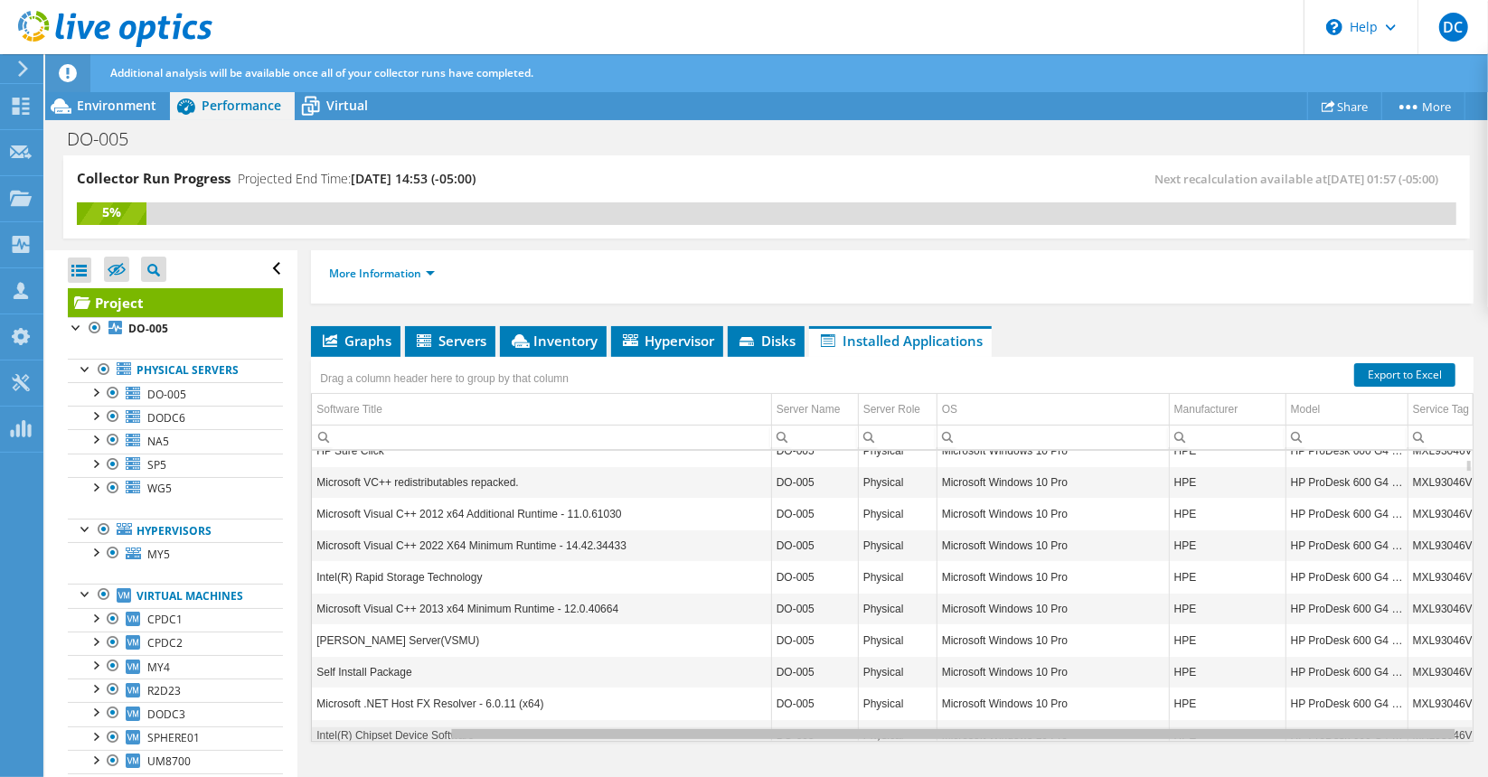
scroll to position [0, 161]
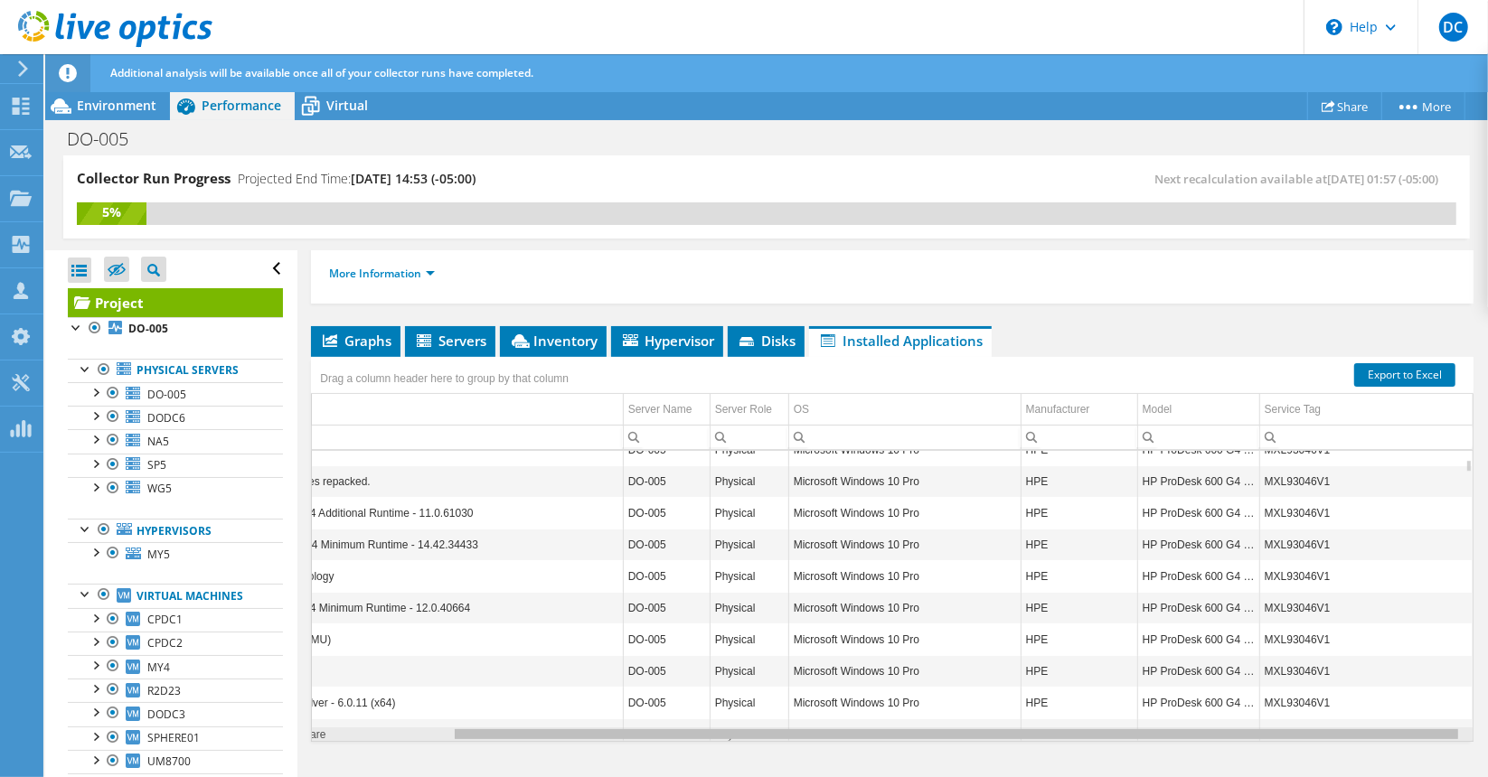
drag, startPoint x: 1288, startPoint y: 728, endPoint x: 1476, endPoint y: 722, distance: 188.1
click at [1476, 722] on body "DC Channel Partner Dave Chinn dchinn@advizex.com Advizex My Profile Log Out \n …" at bounding box center [744, 388] width 1488 height 777
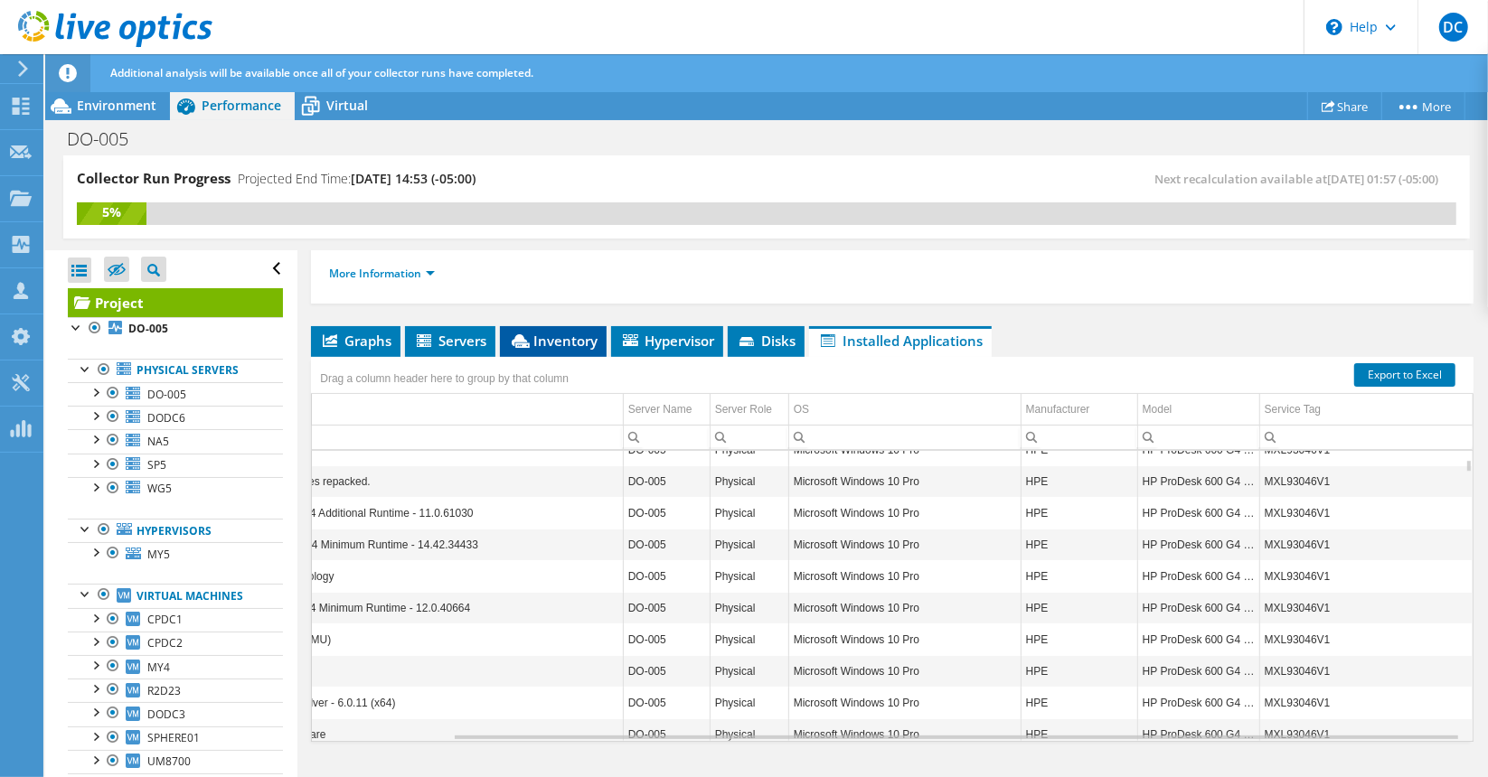
click at [557, 332] on span "Inventory" at bounding box center [553, 341] width 89 height 18
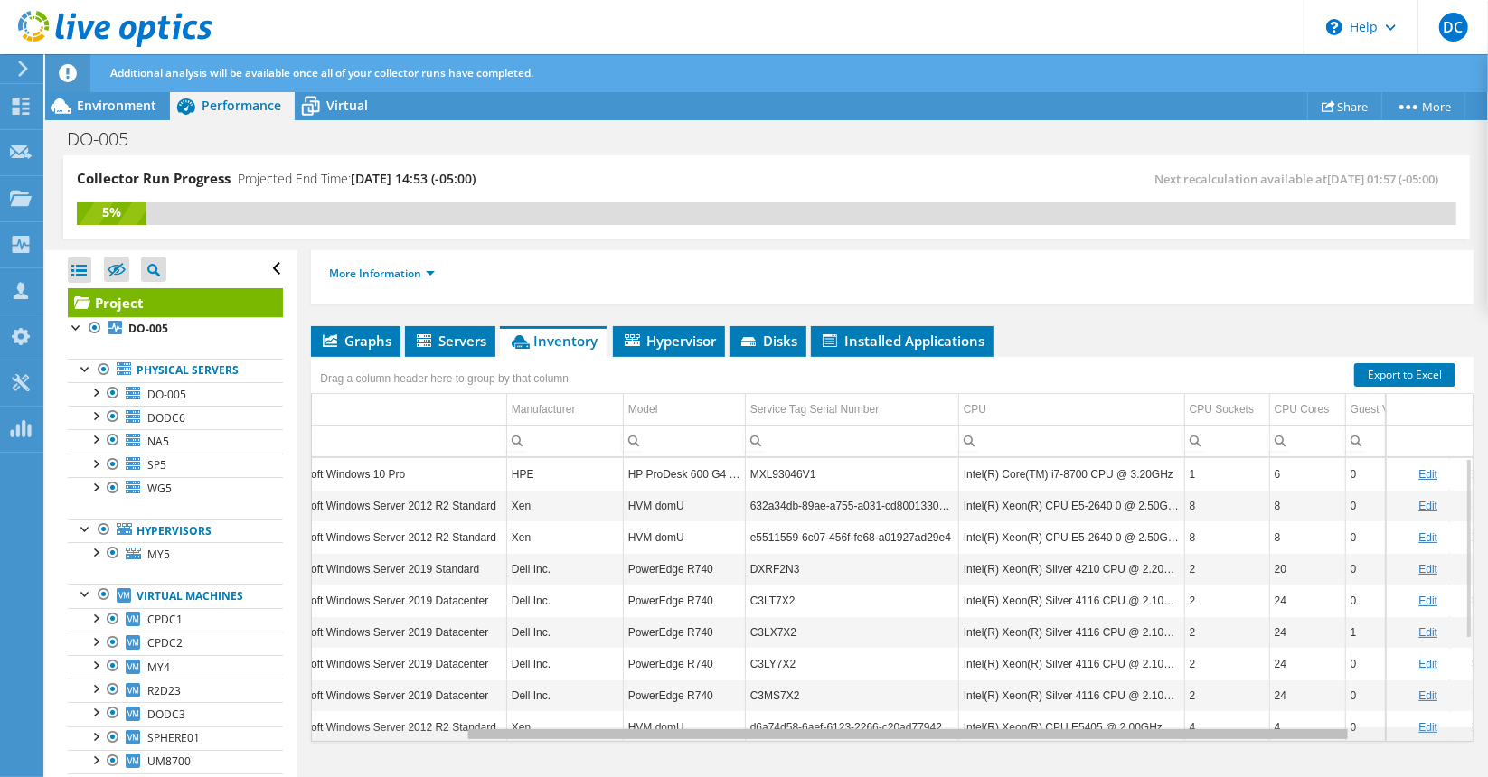
scroll to position [0, 0]
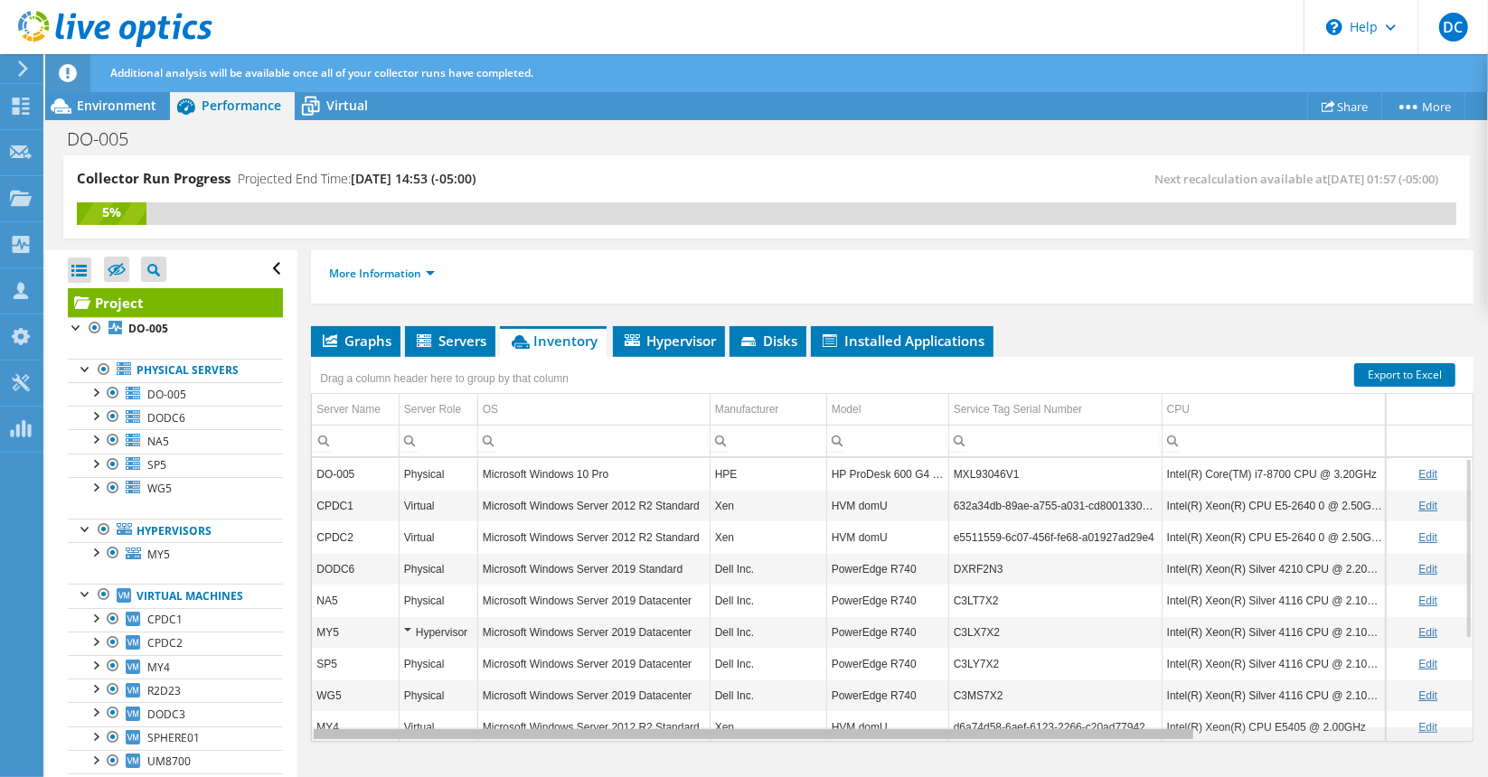
drag, startPoint x: 1113, startPoint y: 727, endPoint x: 978, endPoint y: 730, distance: 134.7
click at [978, 730] on body "DC Channel Partner Dave Chinn dchinn@advizex.com Advizex My Profile Log Out \n …" at bounding box center [744, 388] width 1488 height 777
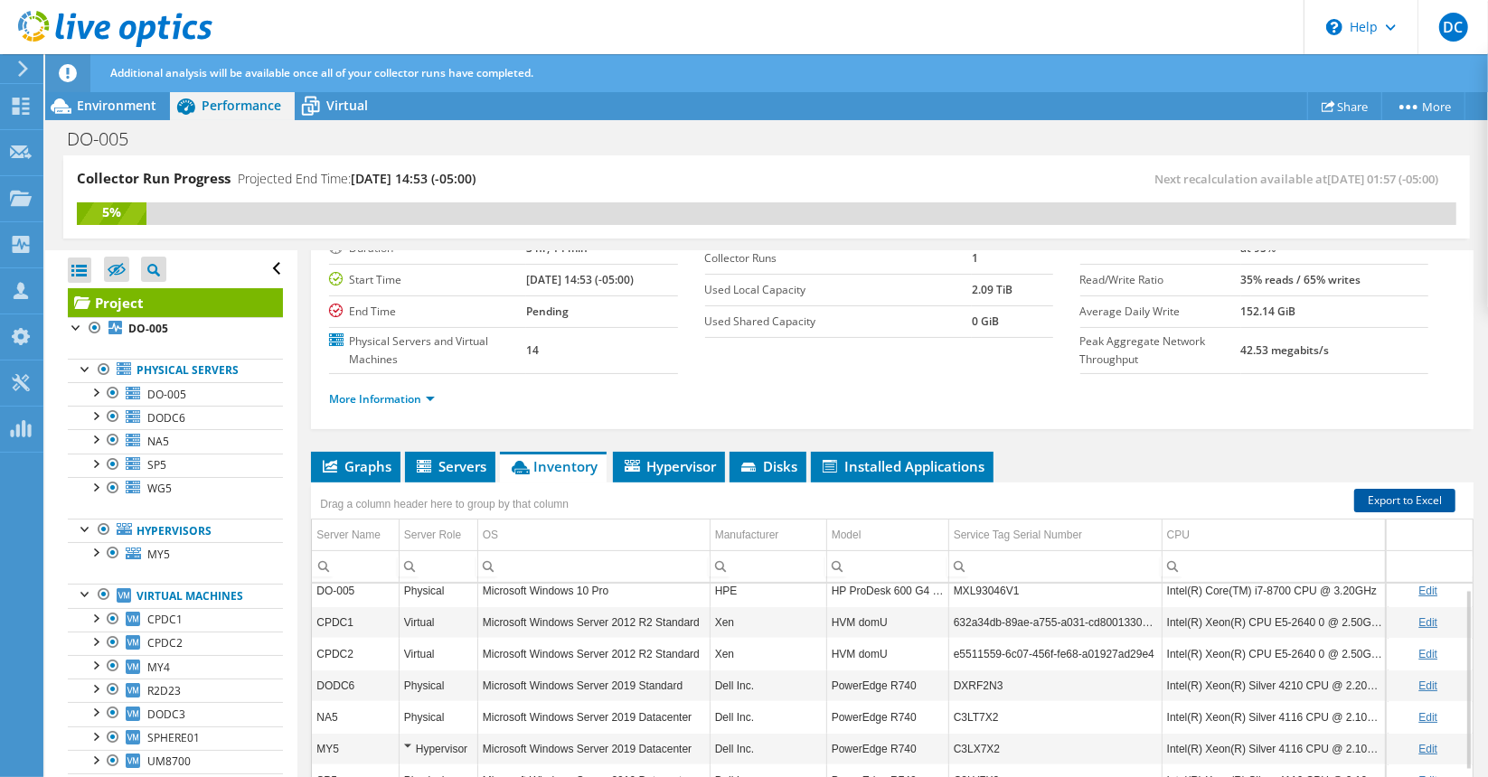
click at [1399, 497] on link "Export to Excel" at bounding box center [1404, 501] width 101 height 24
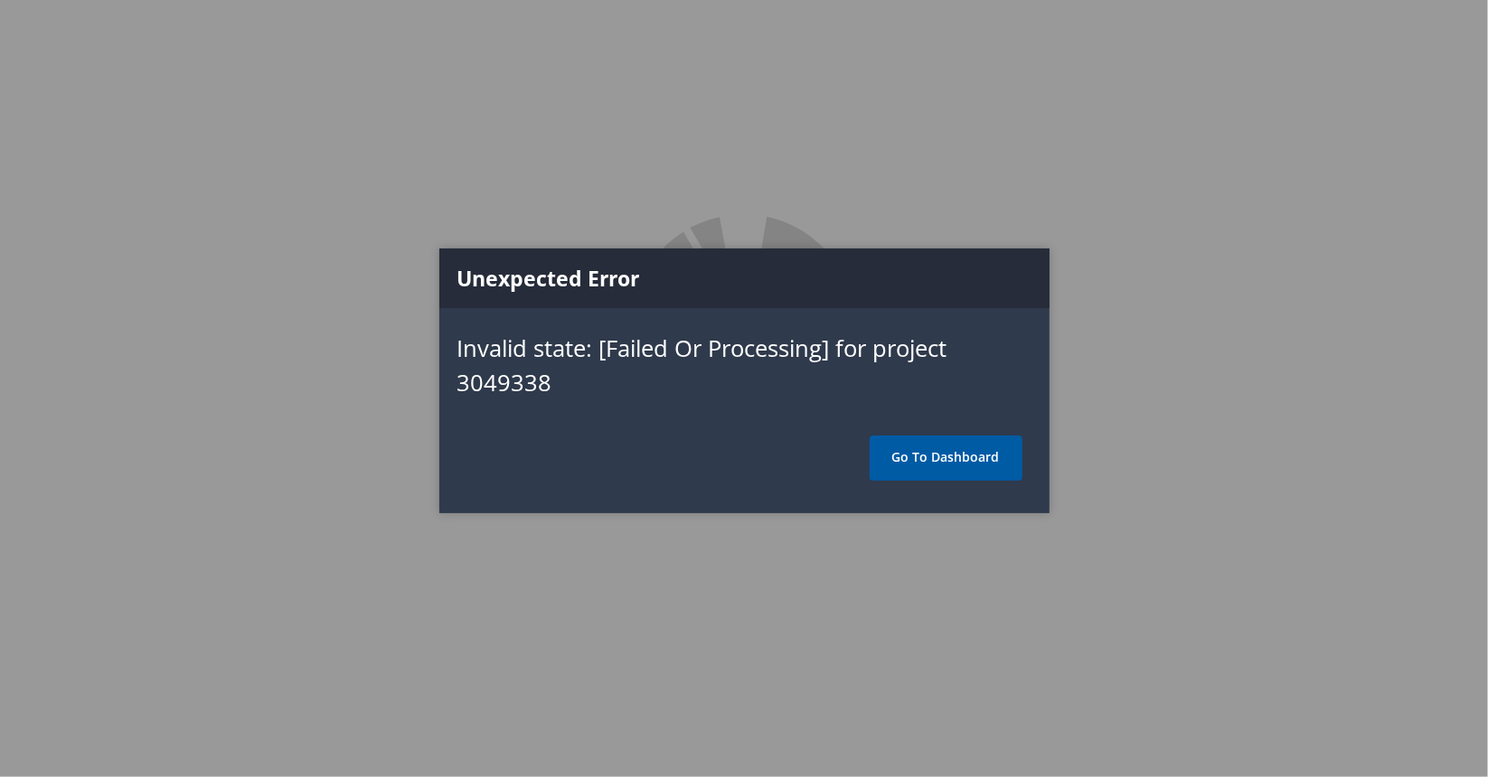
click at [976, 460] on link "Go To Dashboard" at bounding box center [946, 458] width 153 height 45
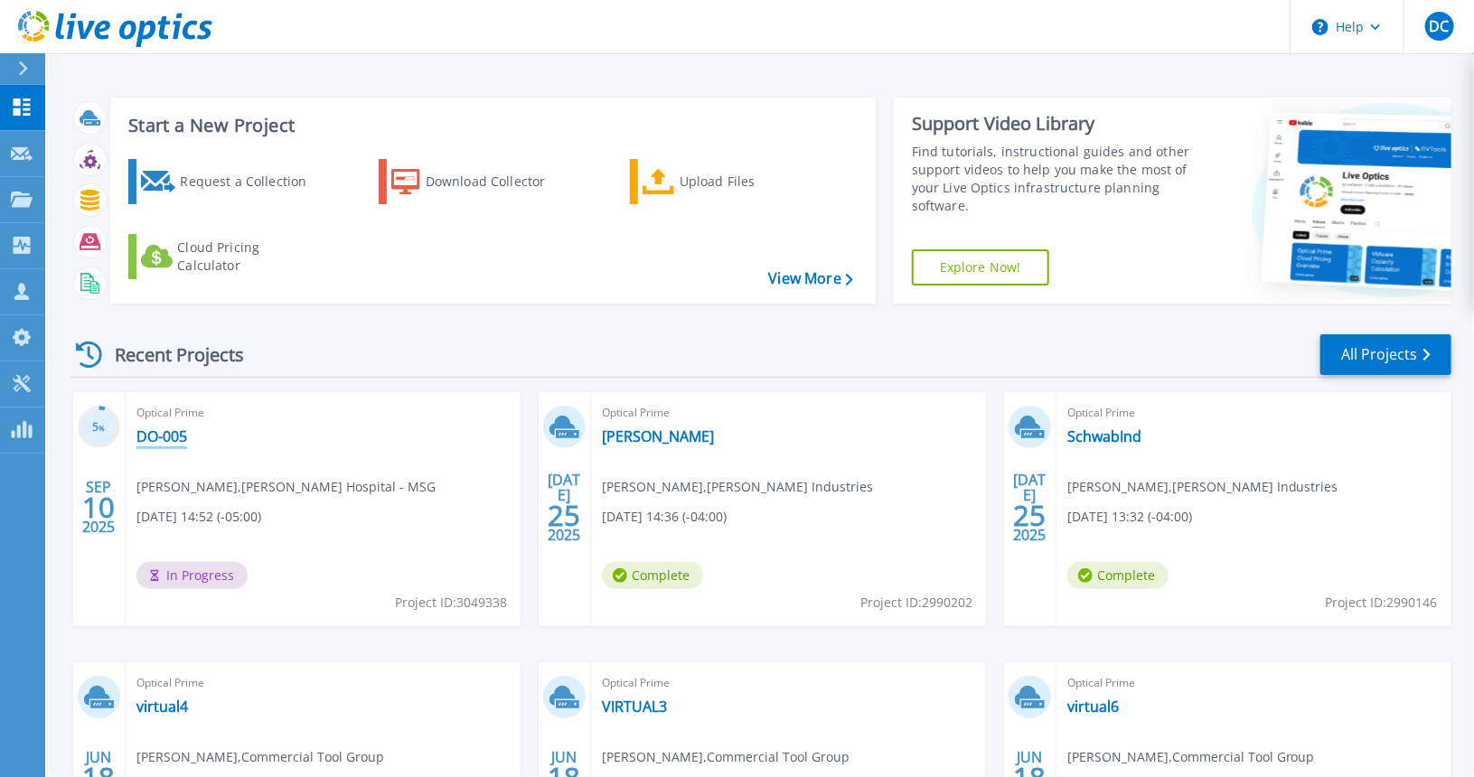
click at [173, 438] on link "DO-005" at bounding box center [162, 437] width 51 height 18
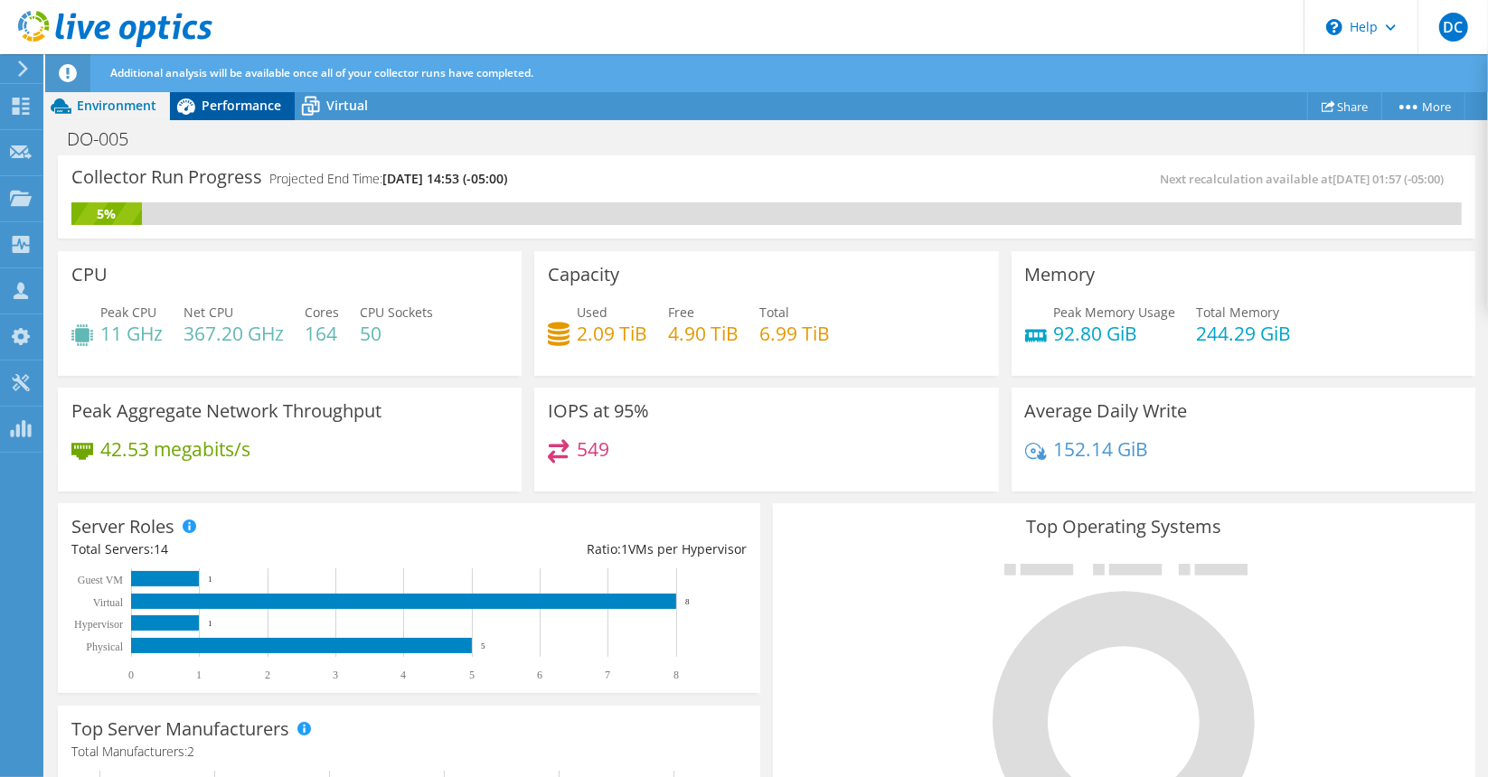
click at [230, 108] on span "Performance" at bounding box center [242, 105] width 80 height 17
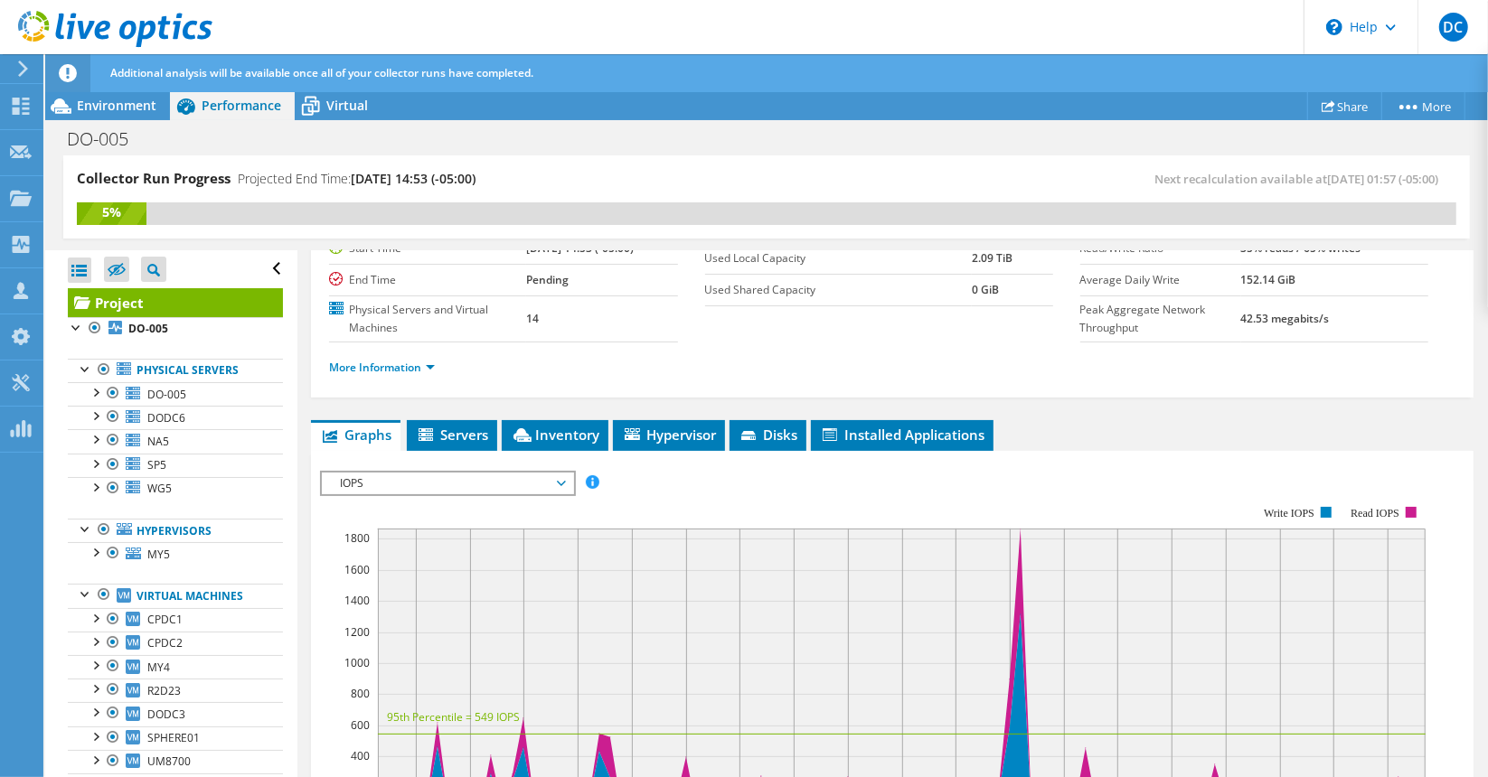
scroll to position [189, 0]
click at [550, 429] on span "Inventory" at bounding box center [555, 434] width 89 height 18
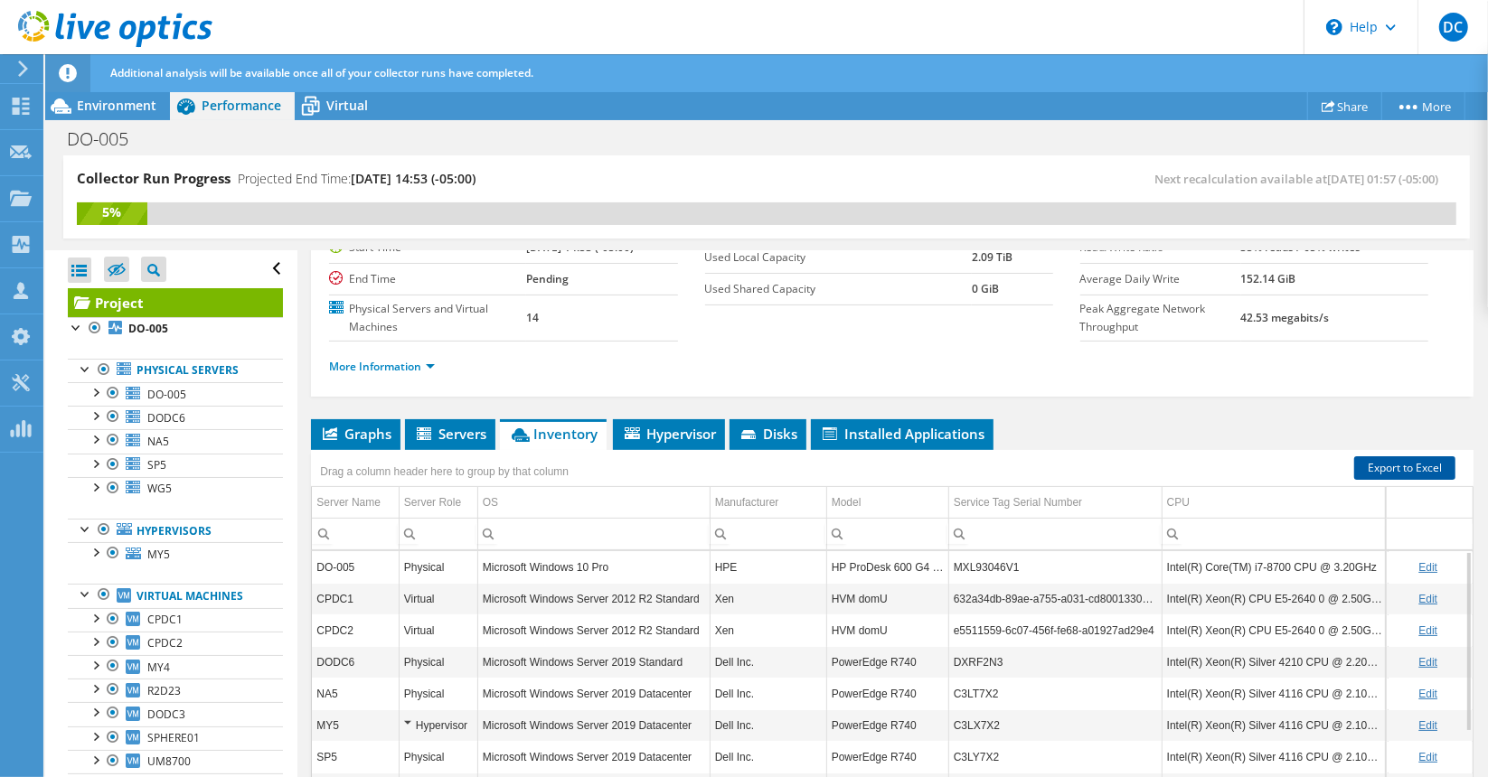
click at [1416, 464] on link "Export to Excel" at bounding box center [1404, 469] width 101 height 24
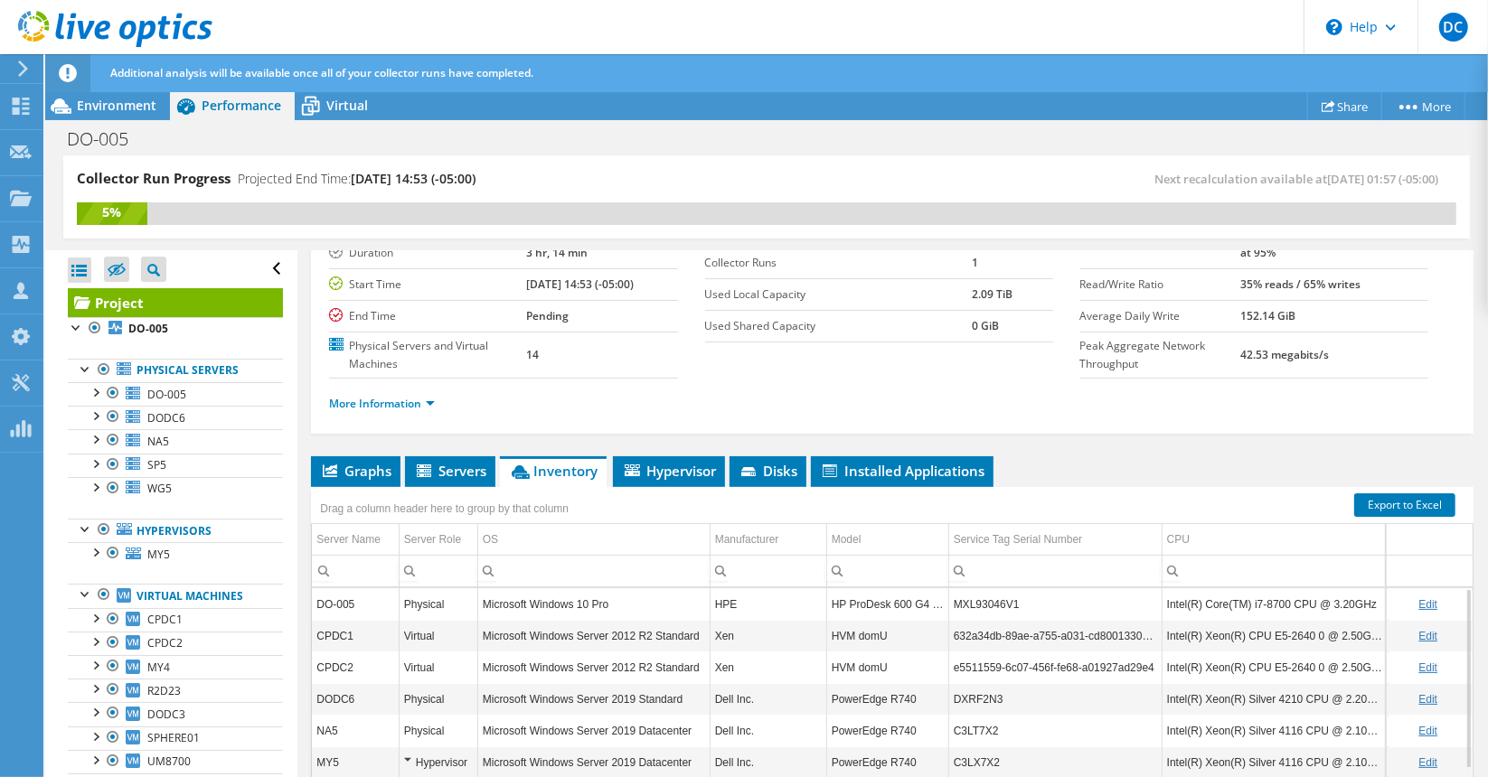
scroll to position [165, 0]
